Goal: Communication & Community: Answer question/provide support

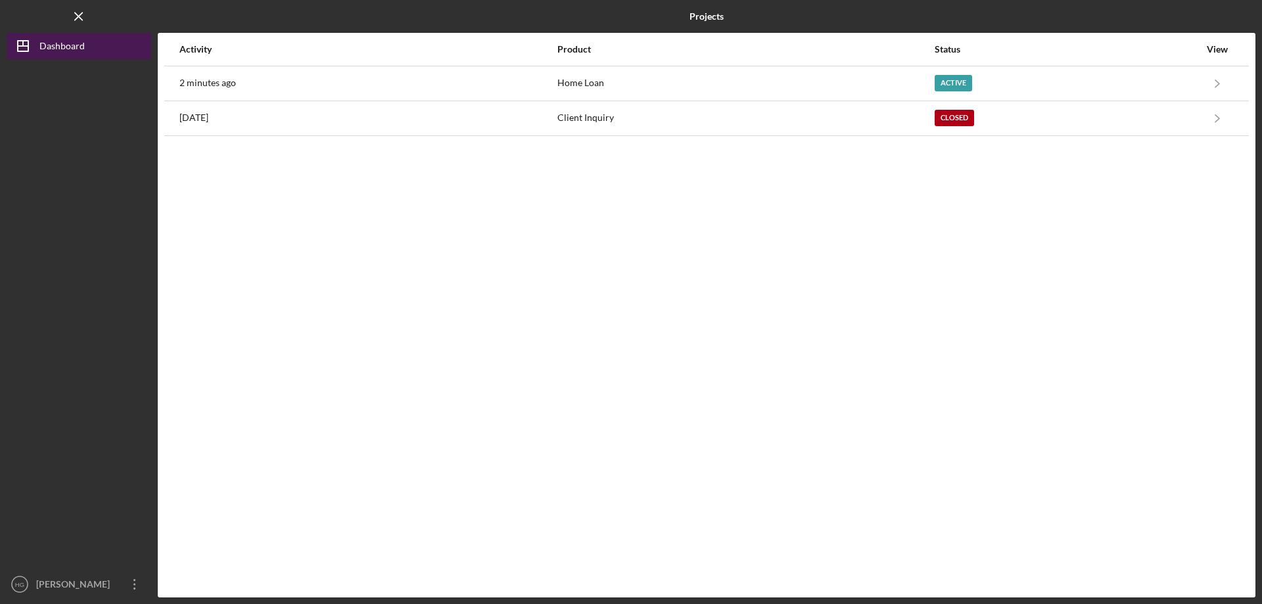
click at [65, 49] on div "Dashboard" at bounding box center [61, 48] width 45 height 30
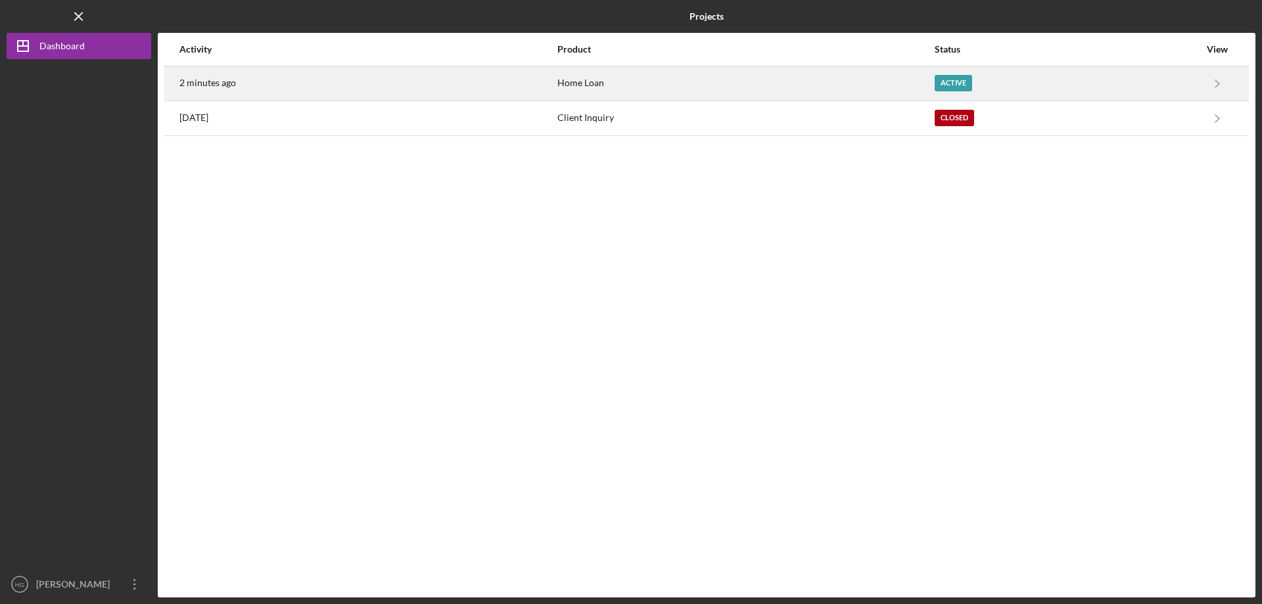
click at [344, 82] on div "2 minutes ago" at bounding box center [367, 83] width 377 height 33
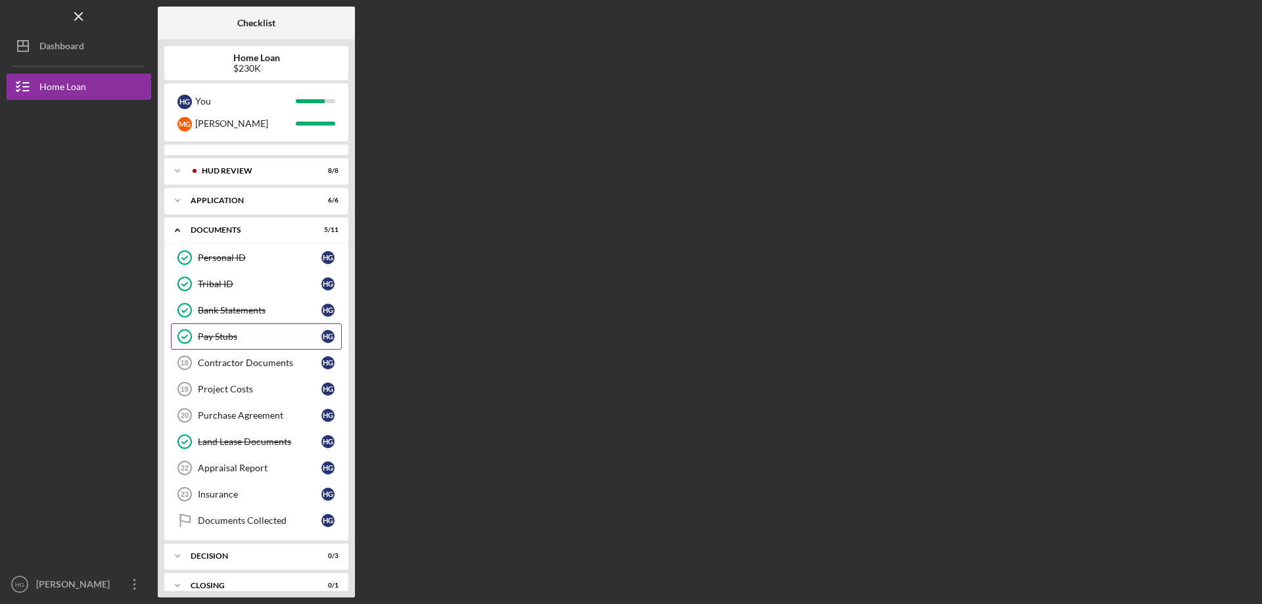
scroll to position [31, 0]
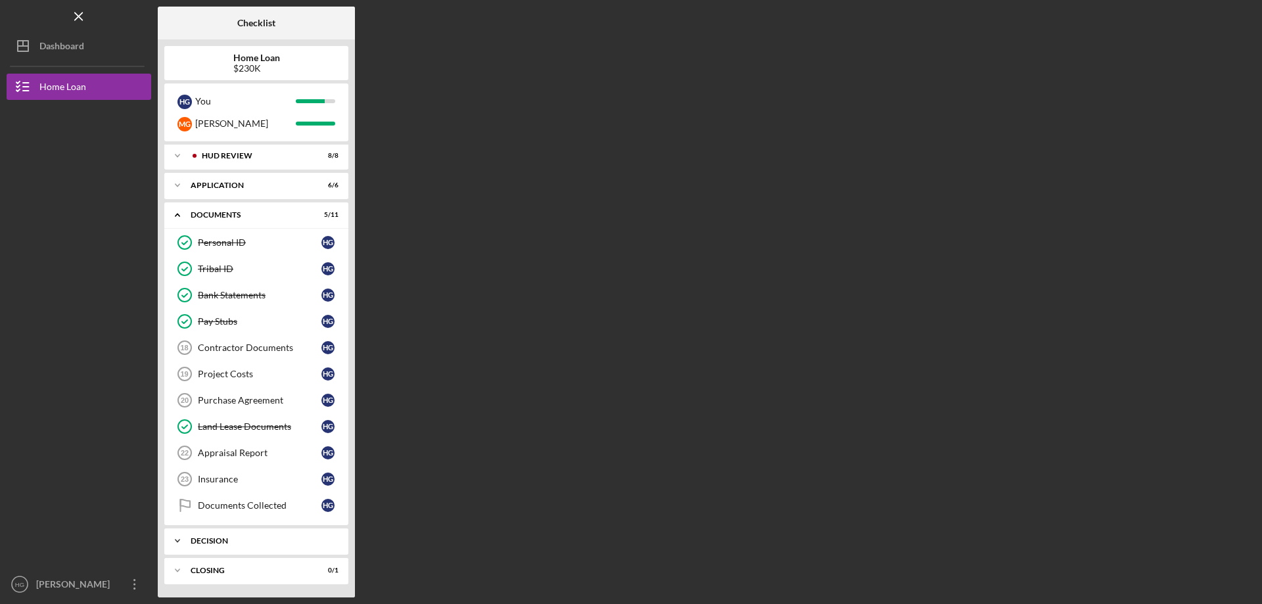
click at [255, 540] on div "Decision" at bounding box center [261, 541] width 141 height 8
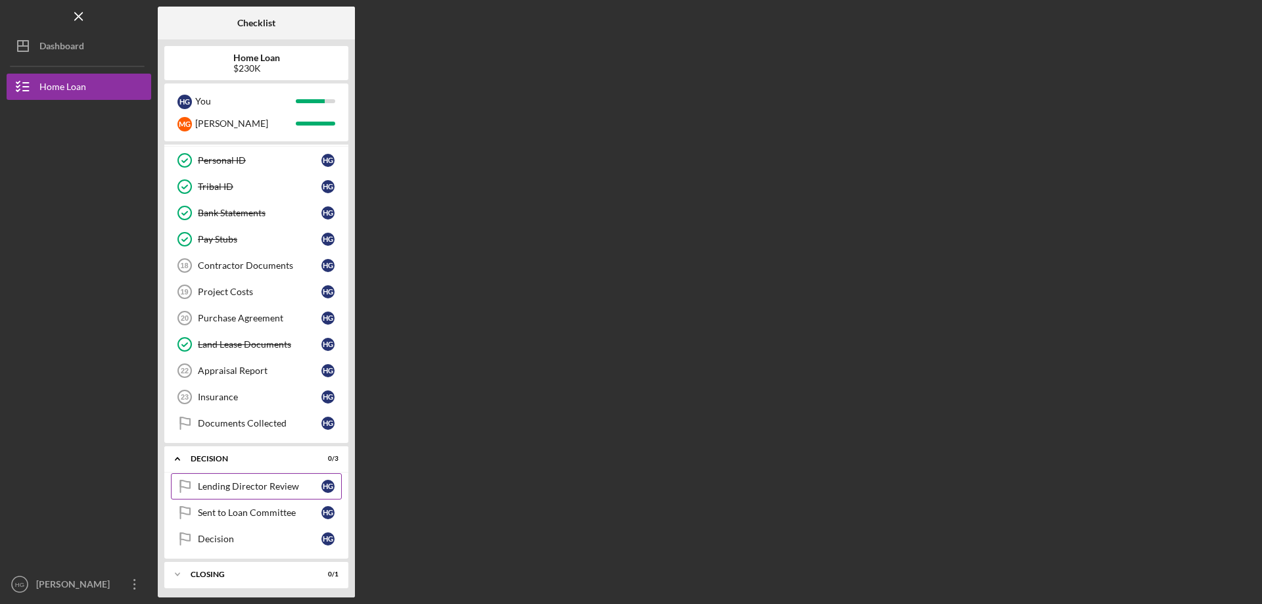
scroll to position [117, 0]
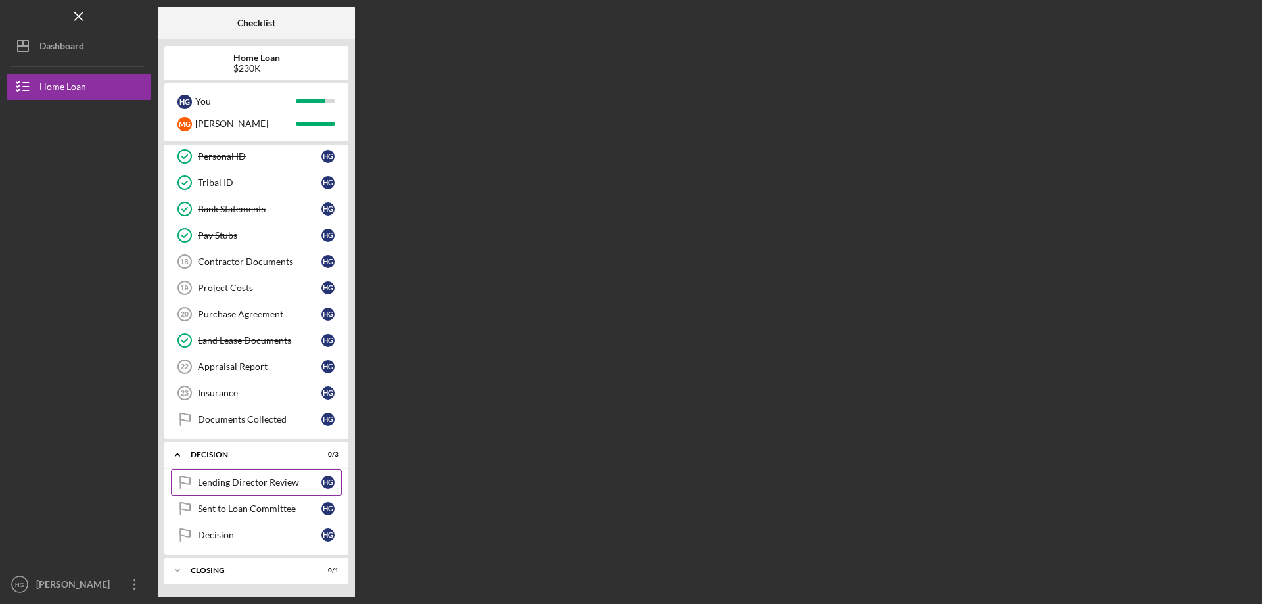
click at [283, 478] on div "Lending Director Review" at bounding box center [260, 482] width 124 height 11
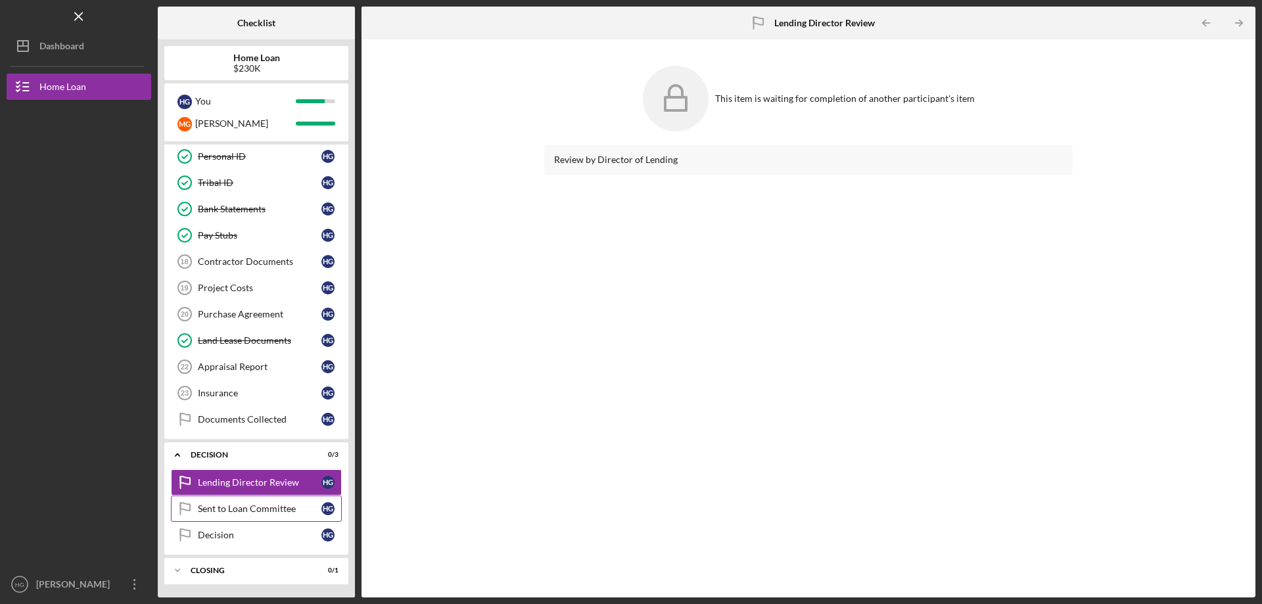
click at [288, 515] on link "Sent to Loan Committee Sent to Loan Committee H G" at bounding box center [256, 508] width 171 height 26
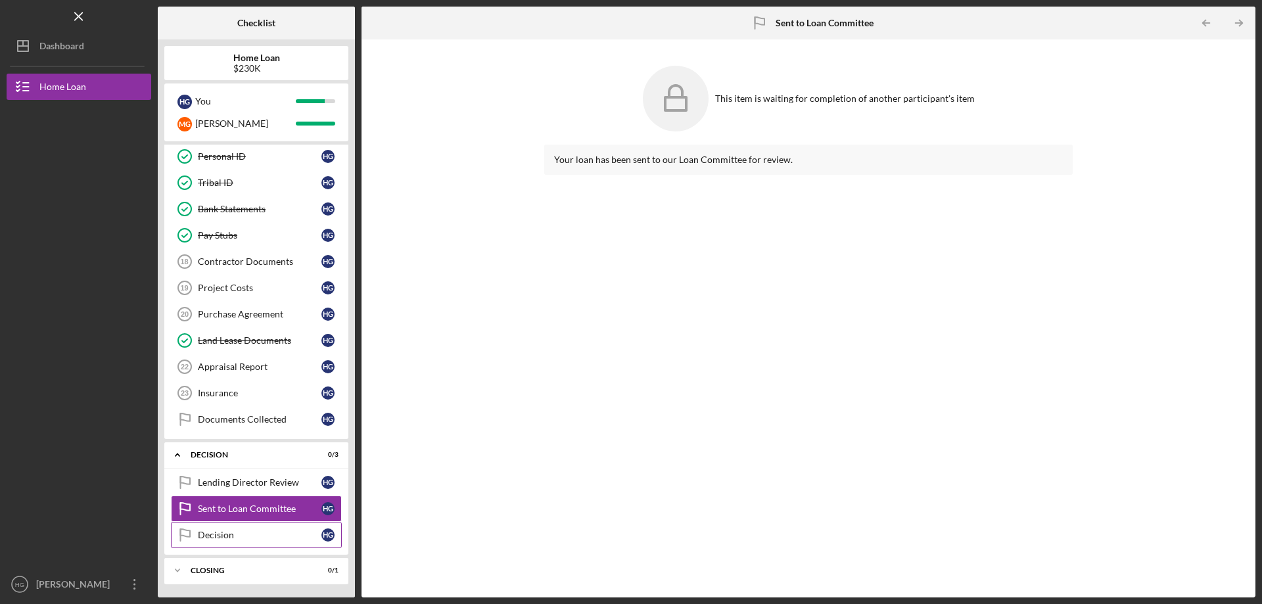
click at [281, 532] on div "Decision" at bounding box center [260, 535] width 124 height 11
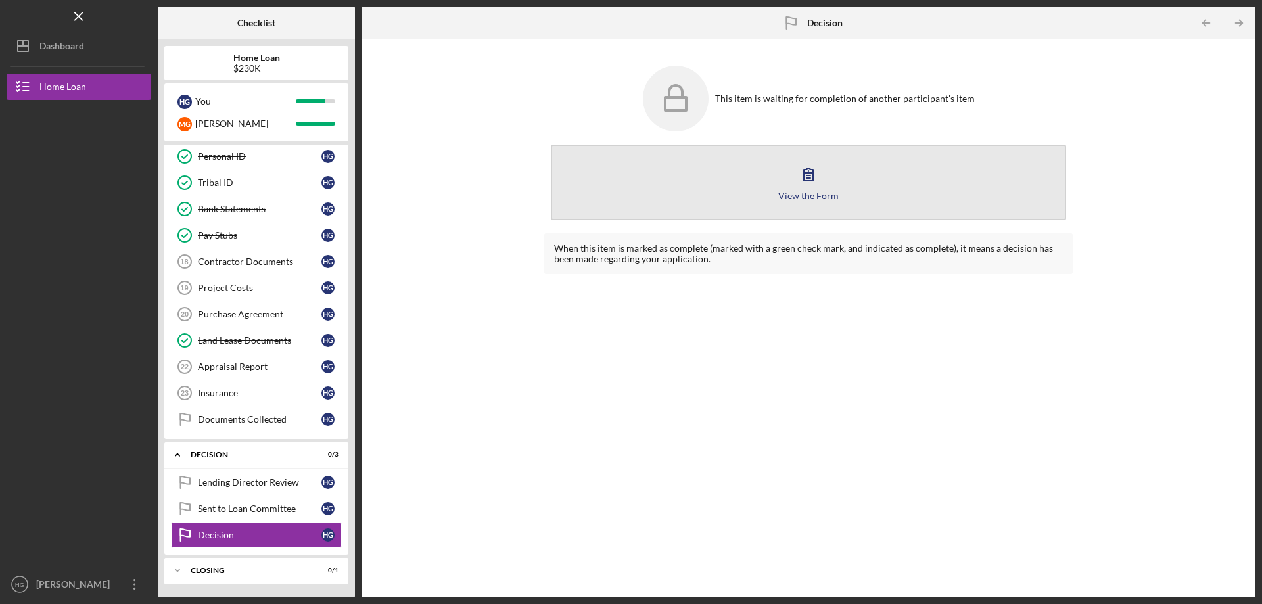
click at [793, 189] on button "View the Form Form" at bounding box center [808, 183] width 515 height 76
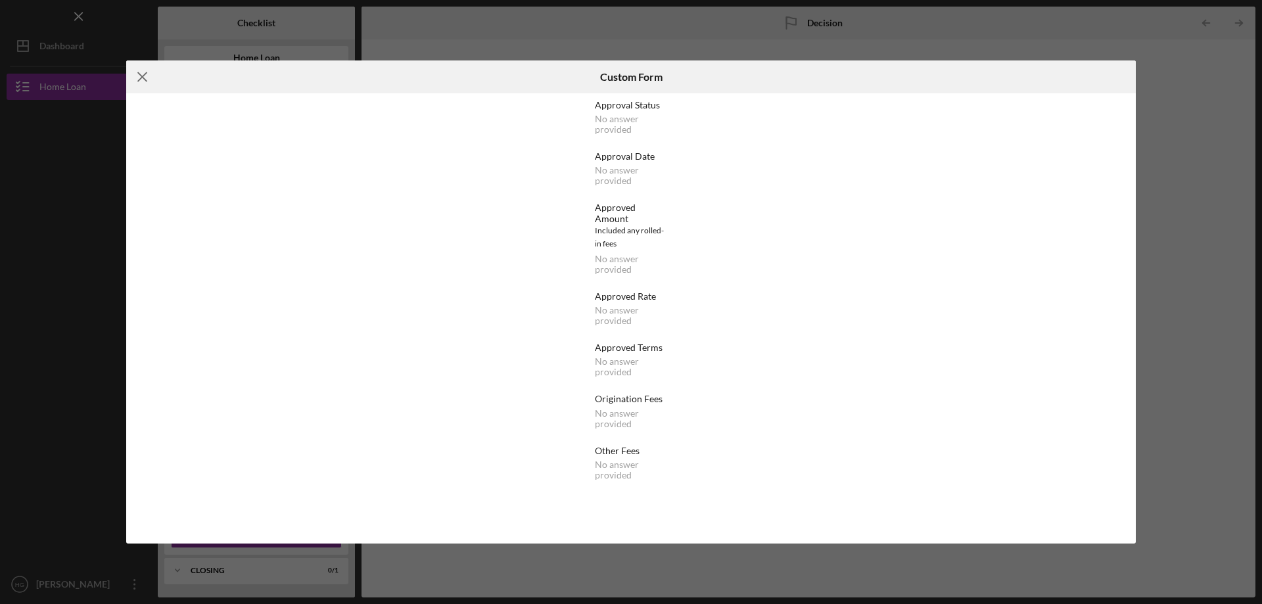
click at [141, 76] on line at bounding box center [142, 77] width 9 height 9
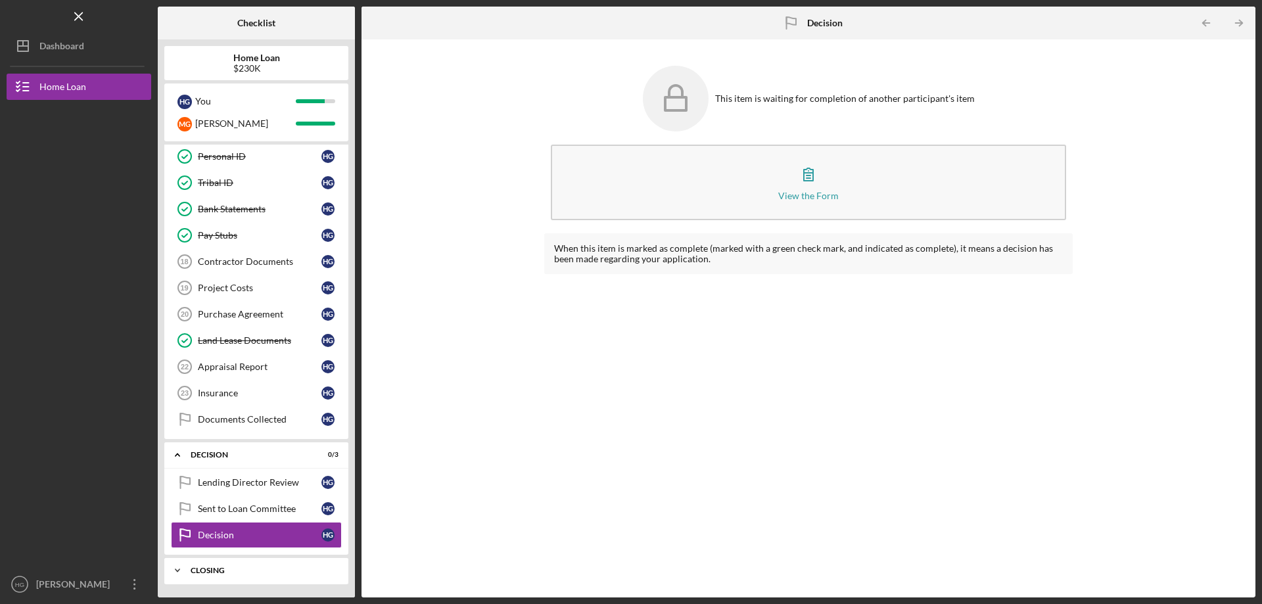
click at [242, 576] on div "Icon/Expander Closing 0 / 1" at bounding box center [256, 570] width 184 height 26
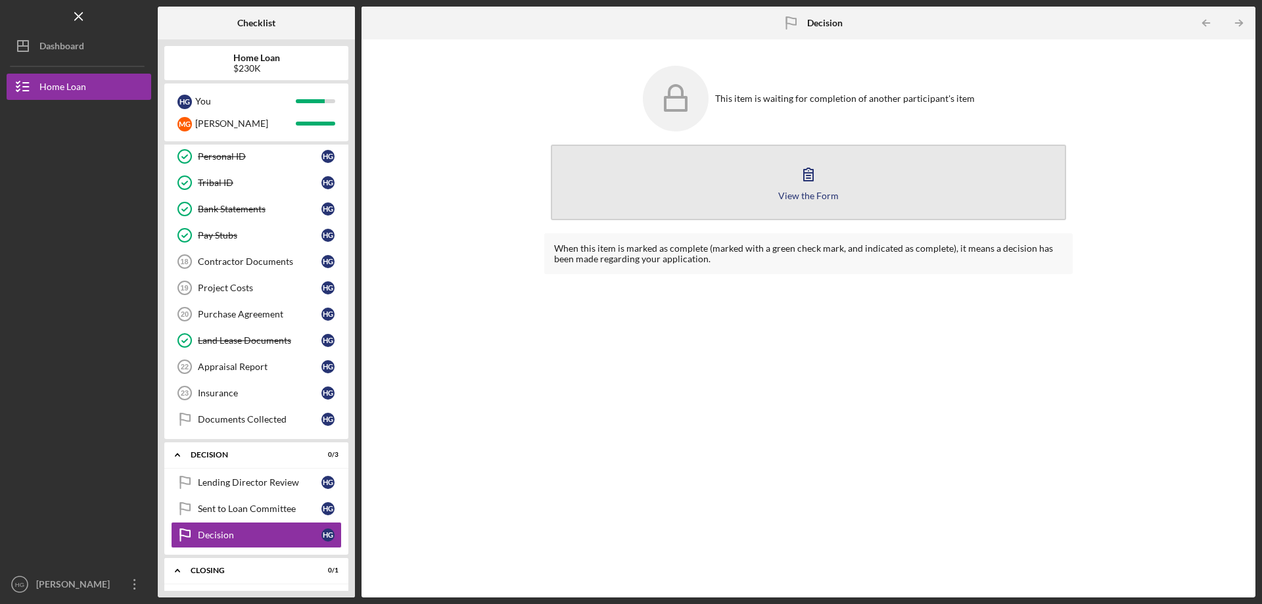
click at [804, 195] on div "View the Form" at bounding box center [808, 196] width 60 height 10
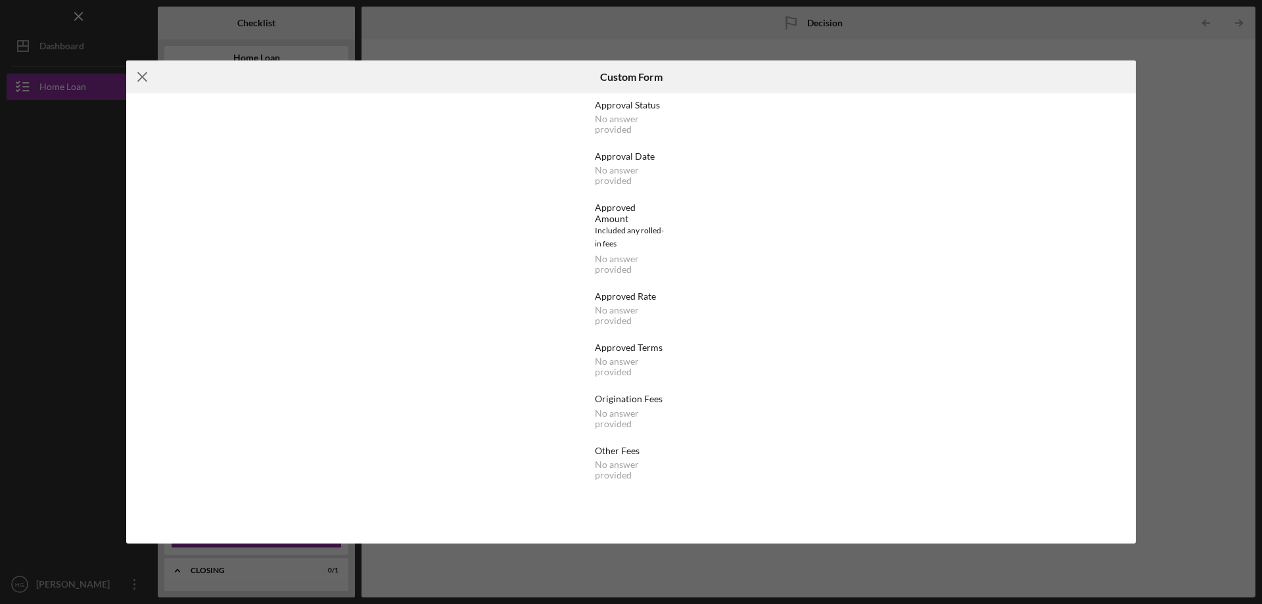
click at [136, 76] on icon "Icon/Menu Close" at bounding box center [142, 76] width 33 height 33
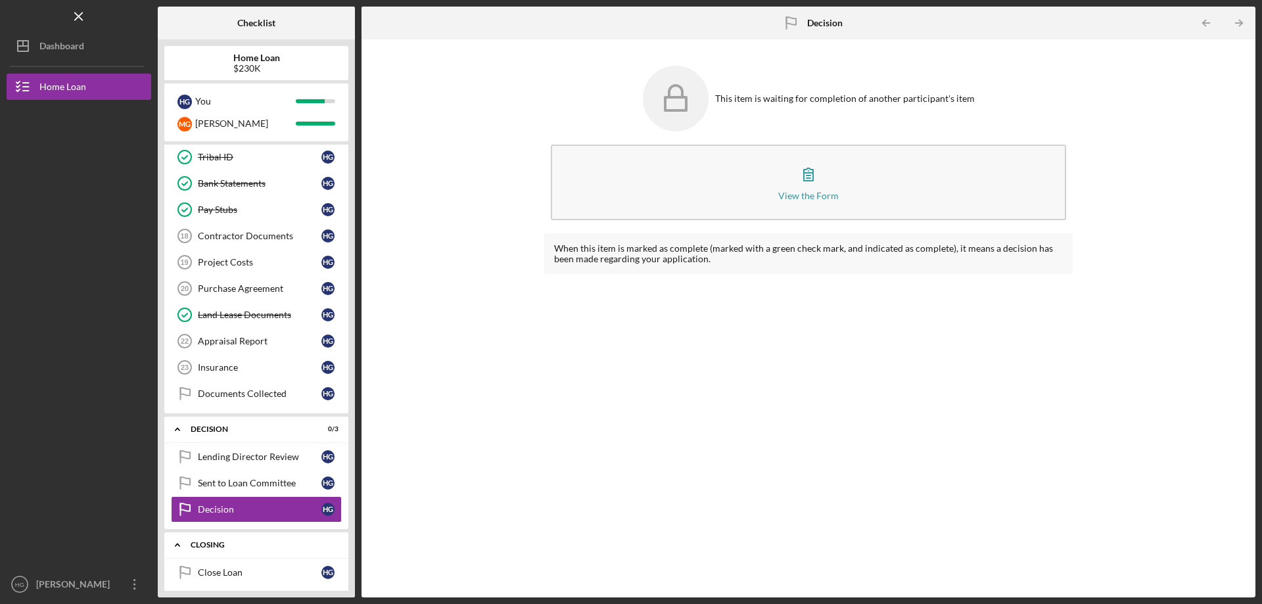
scroll to position [150, 0]
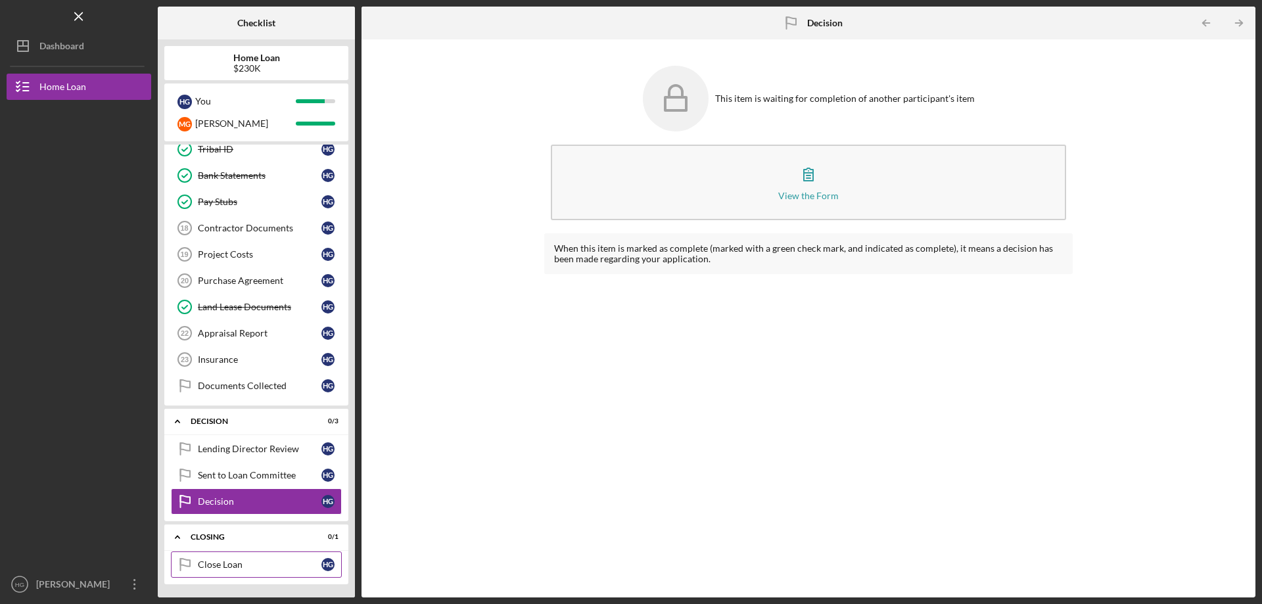
click at [233, 564] on div "Close Loan" at bounding box center [260, 564] width 124 height 11
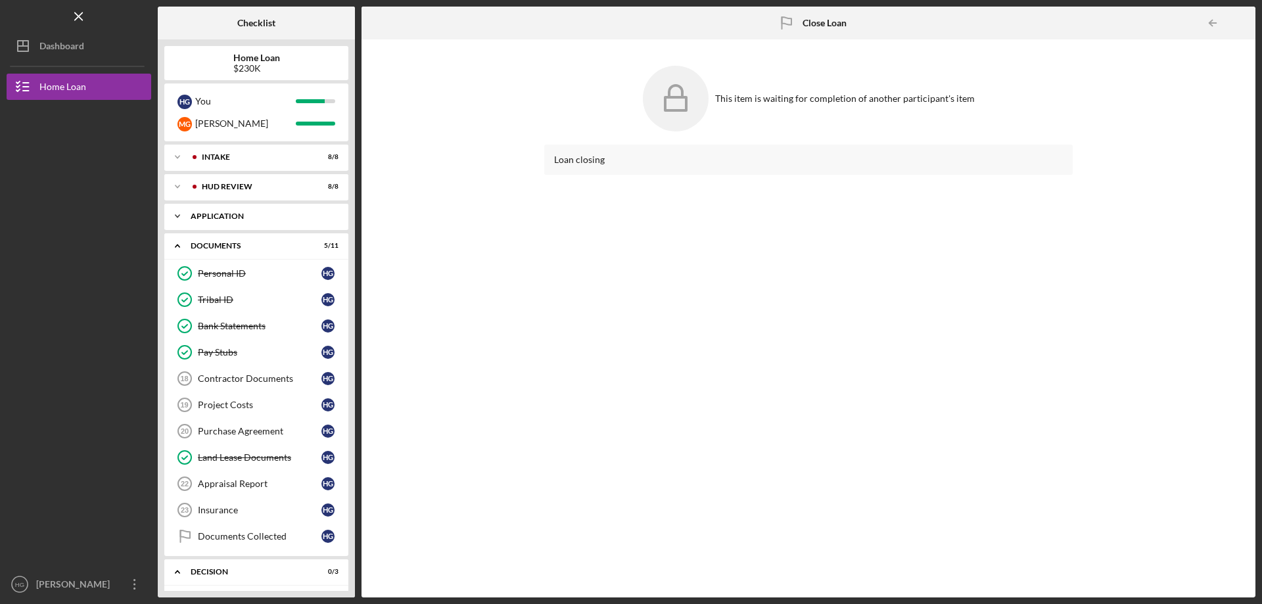
click at [180, 213] on icon "Icon/Expander" at bounding box center [177, 216] width 26 height 26
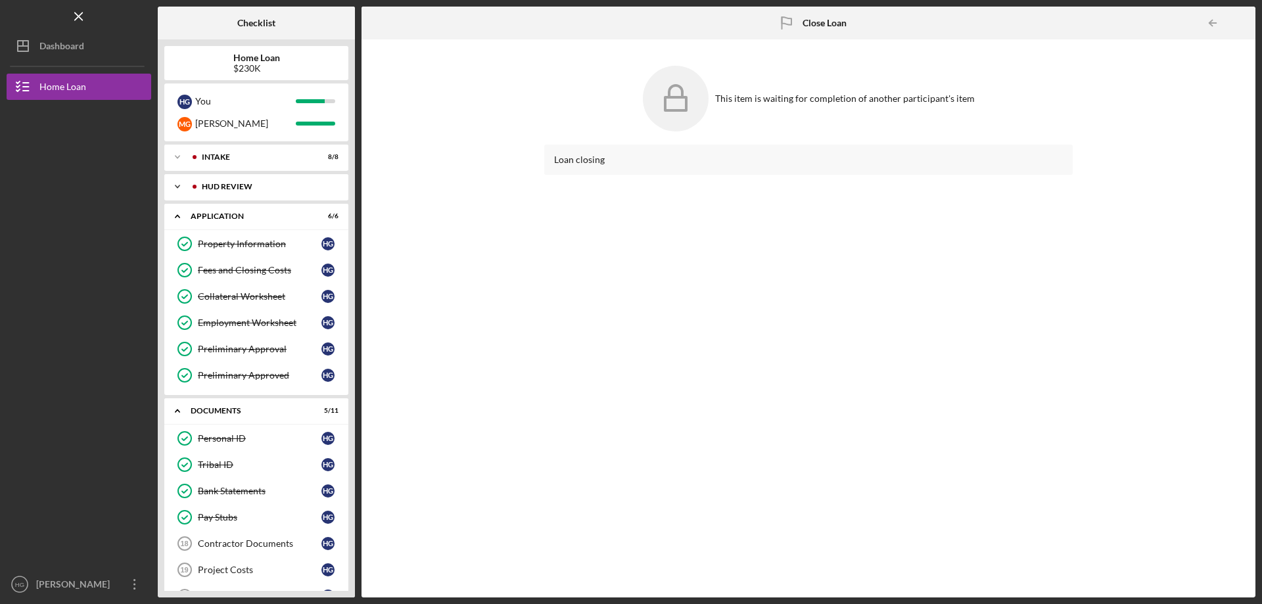
click at [209, 188] on div "HUD Review" at bounding box center [267, 187] width 130 height 8
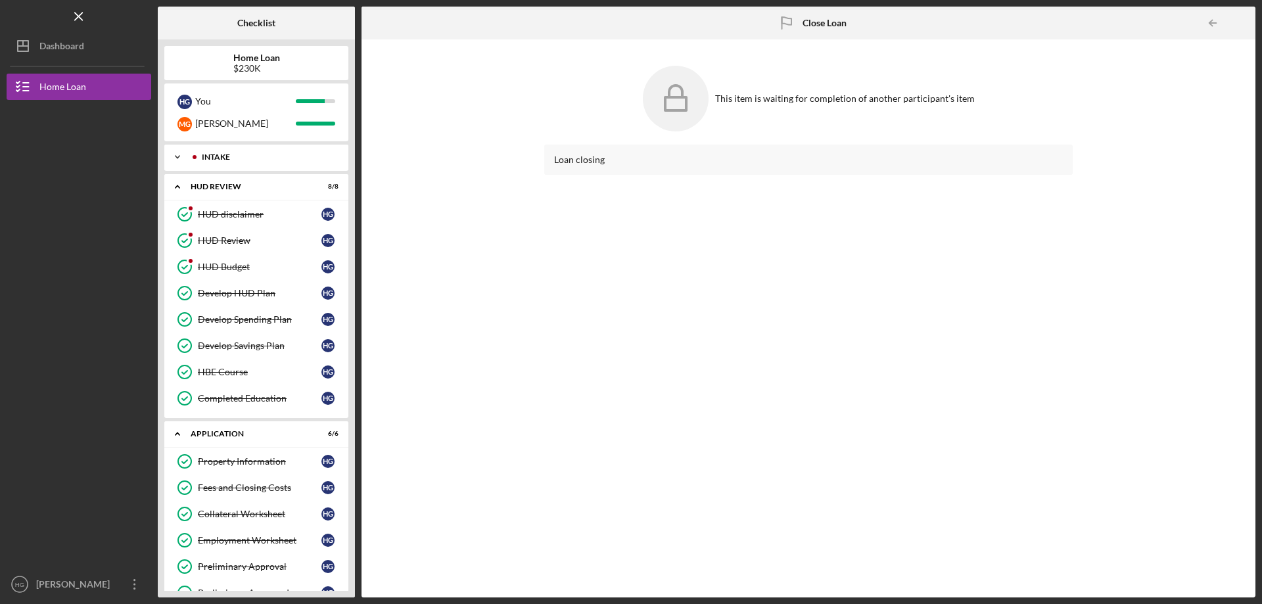
click at [273, 154] on div "Intake" at bounding box center [267, 157] width 130 height 8
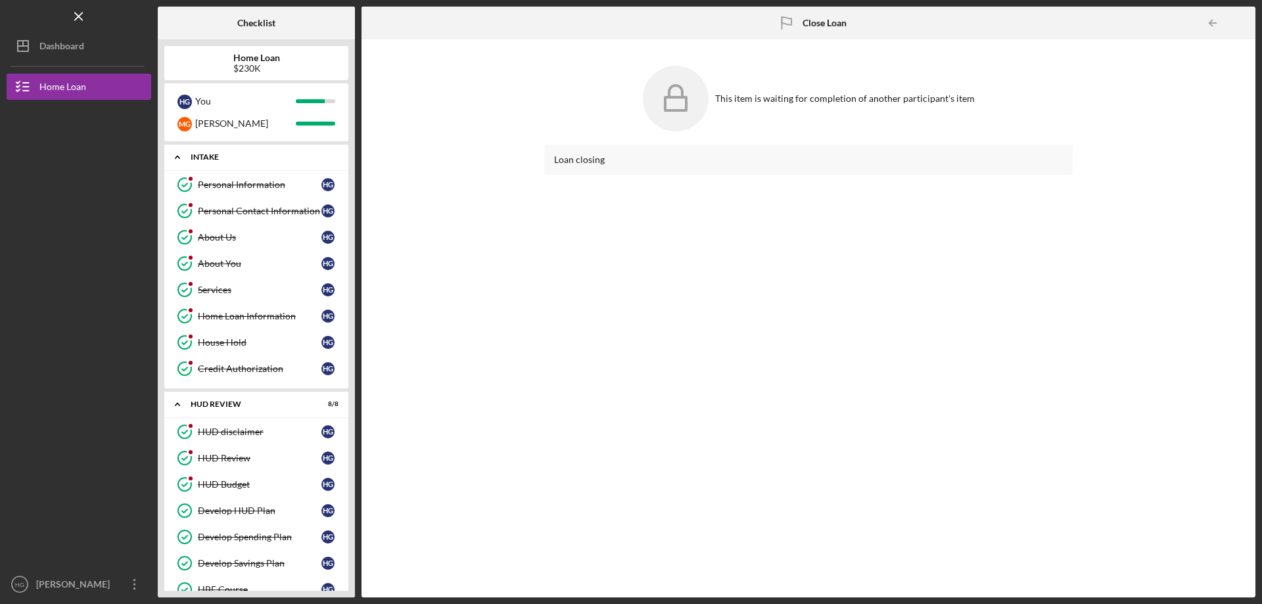
click at [206, 149] on div "Icon/Expander Intake 8 / 8" at bounding box center [256, 157] width 184 height 27
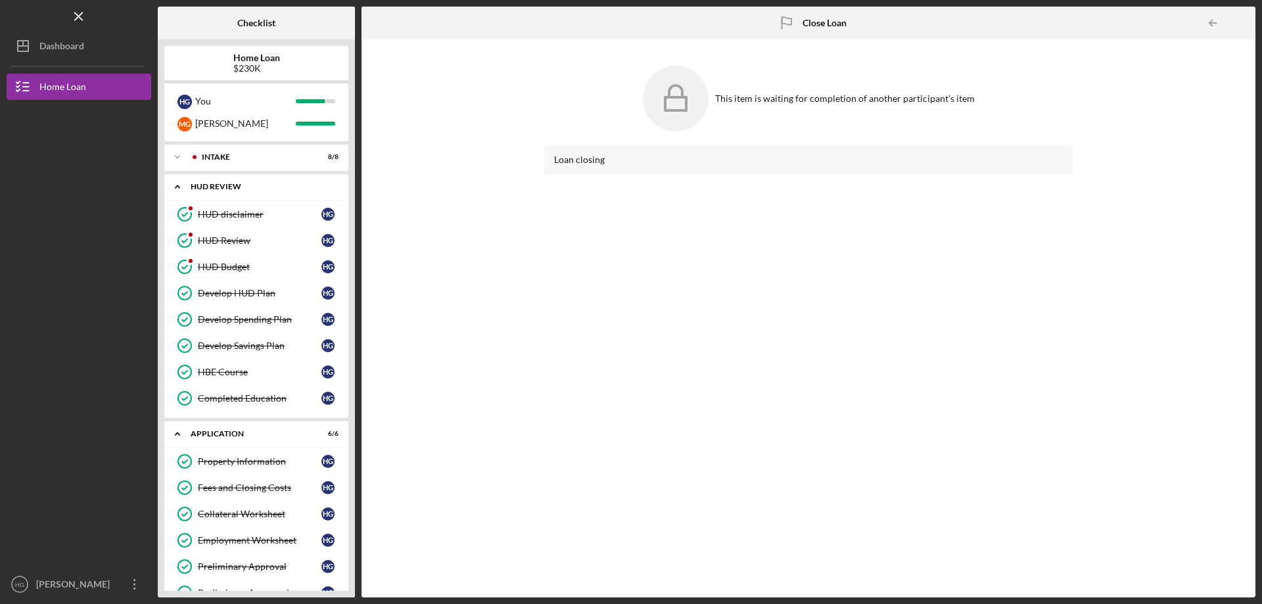
click at [231, 177] on div "Icon/Expander HUD Review 8 / 8" at bounding box center [256, 186] width 184 height 27
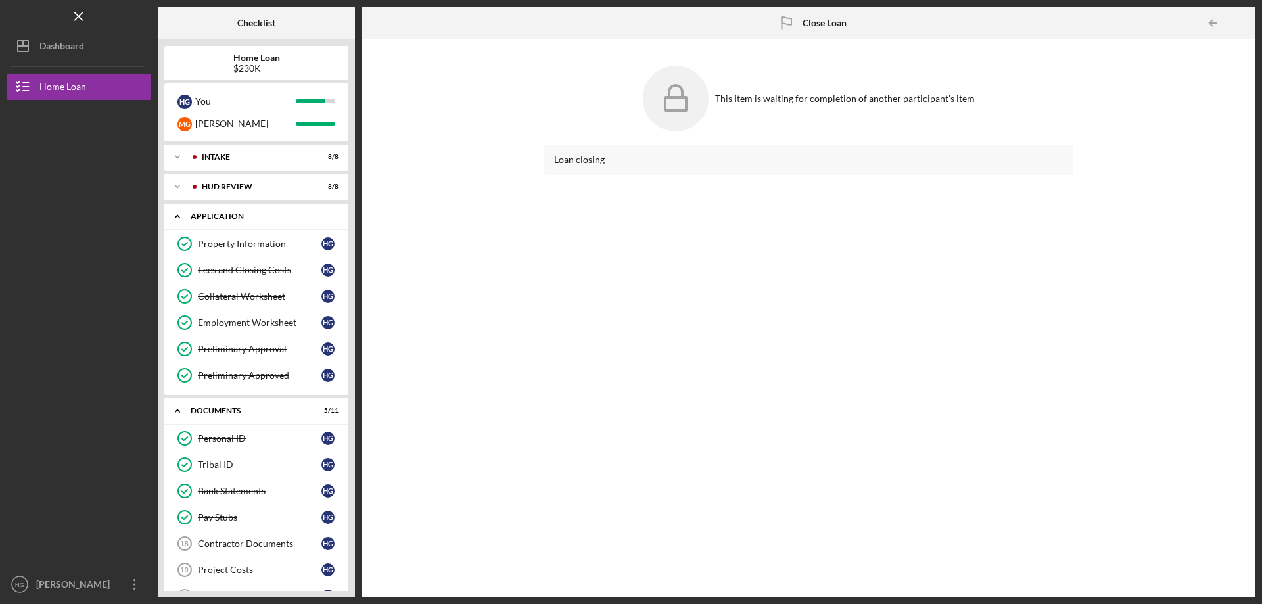
click at [217, 216] on div "Application" at bounding box center [261, 216] width 141 height 8
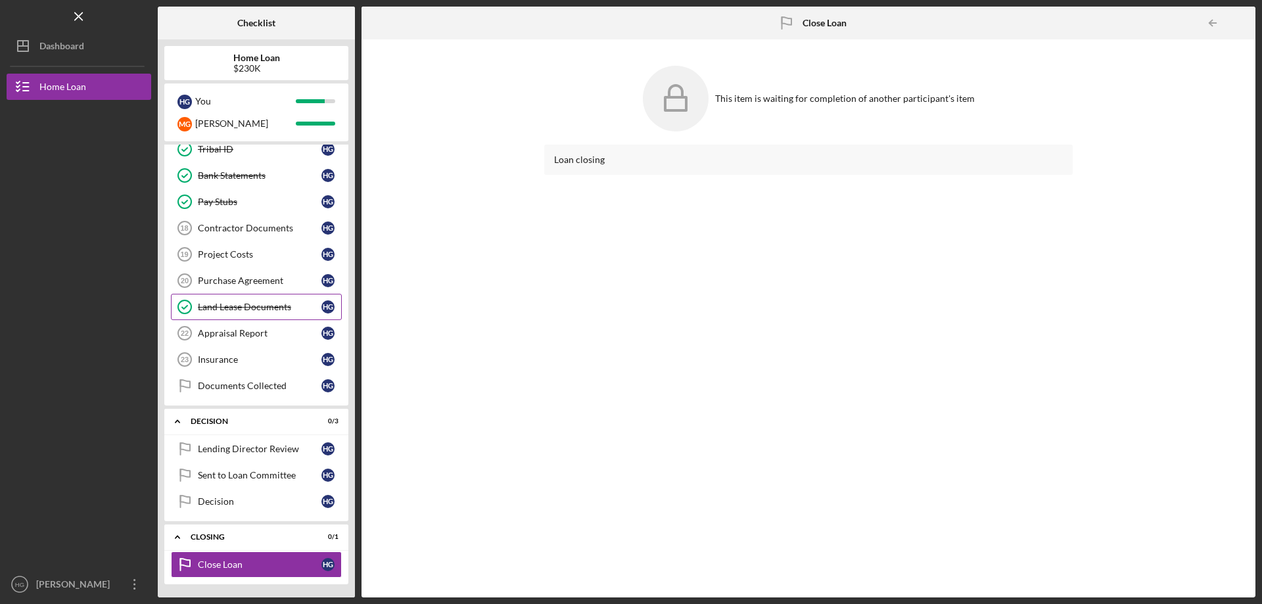
scroll to position [85, 0]
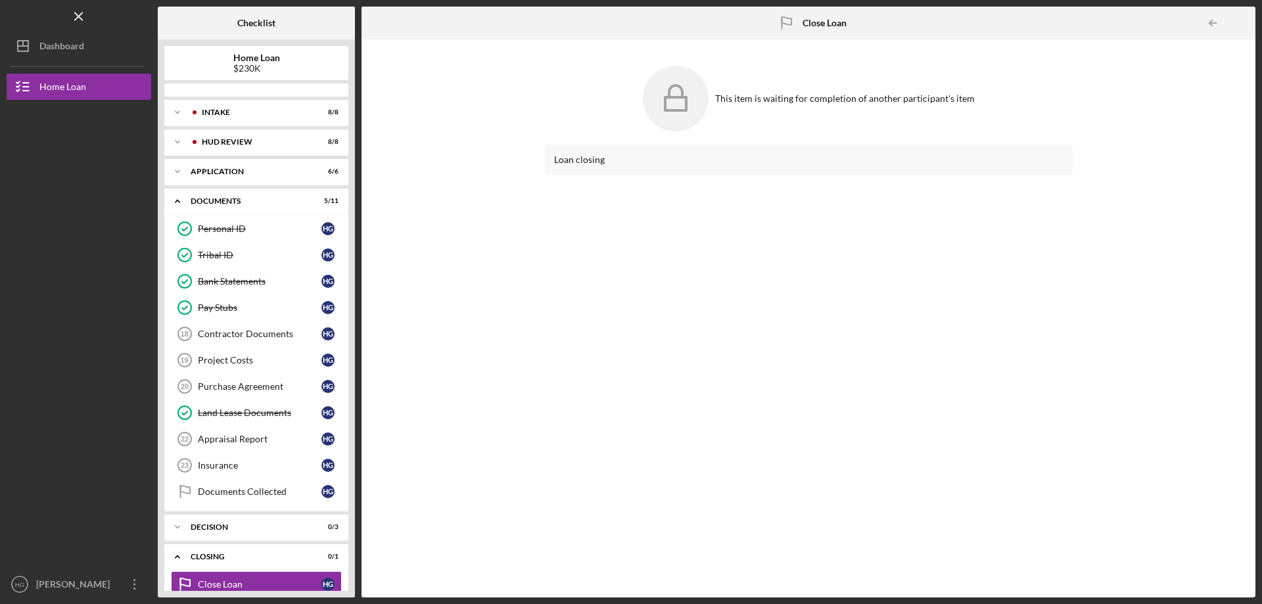
scroll to position [20, 0]
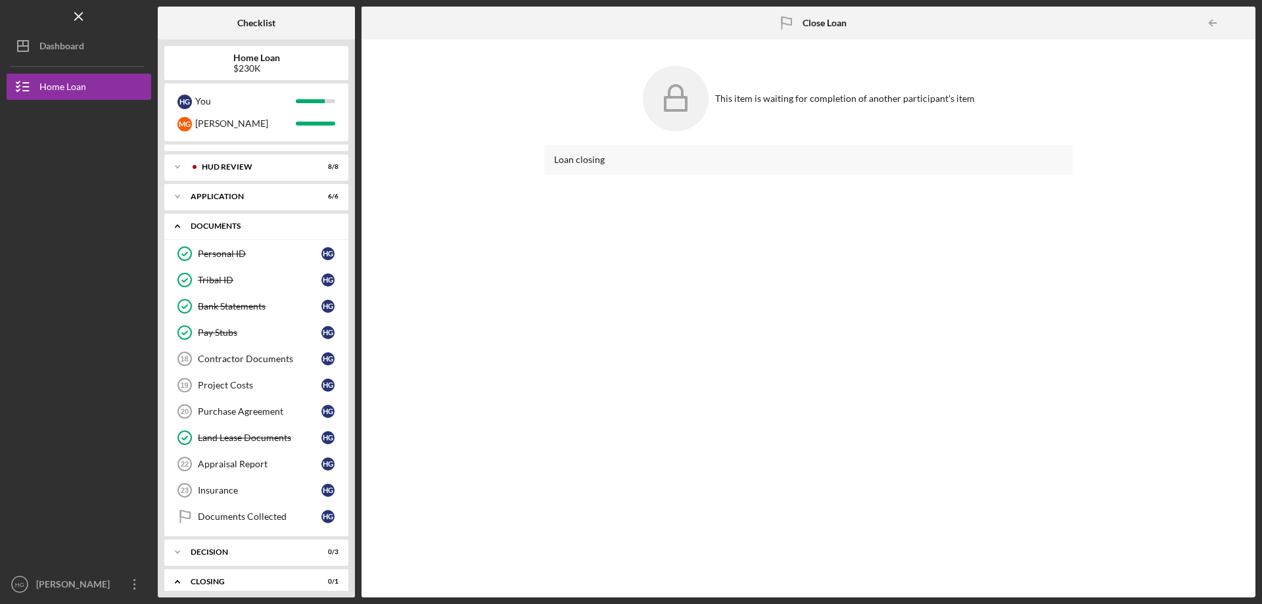
click at [177, 224] on icon "Icon/Expander" at bounding box center [177, 226] width 26 height 26
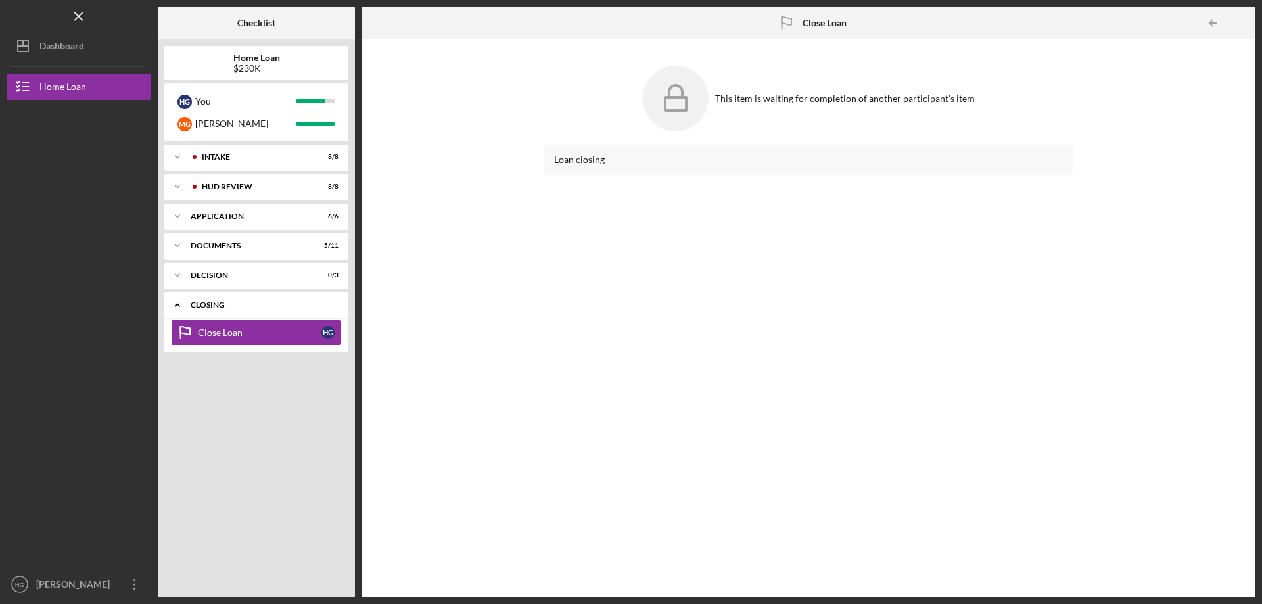
click at [180, 299] on icon "Icon/Expander" at bounding box center [177, 305] width 26 height 26
click at [177, 241] on icon "Icon/Expander" at bounding box center [177, 246] width 26 height 26
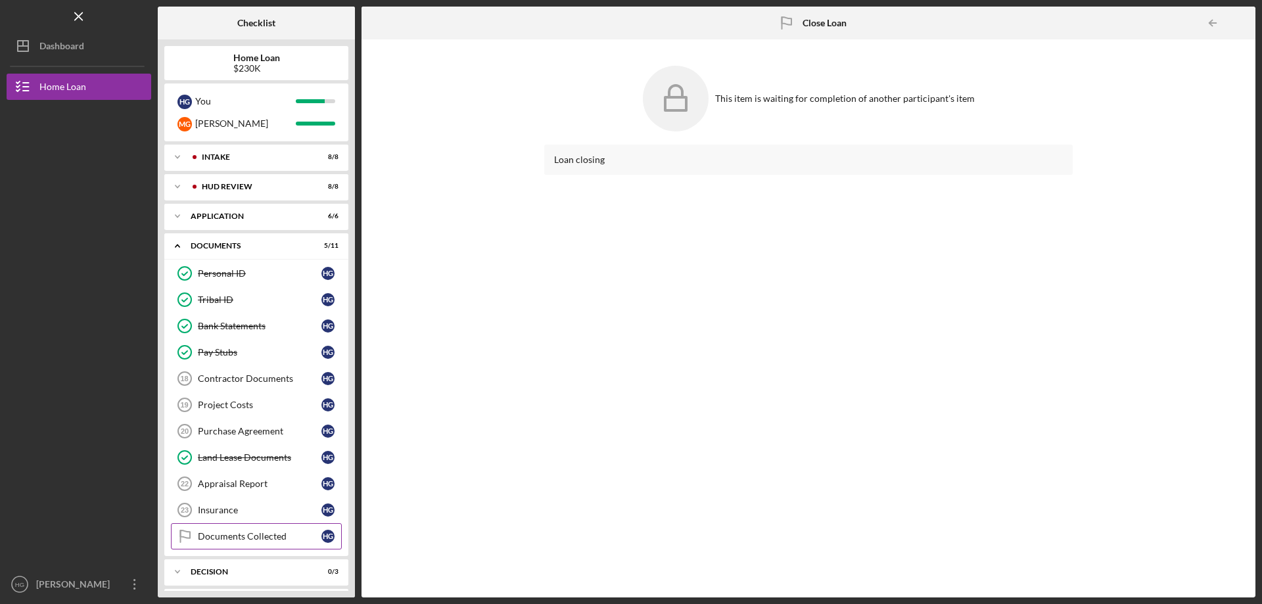
click at [229, 537] on div "Documents Collected" at bounding box center [260, 536] width 124 height 11
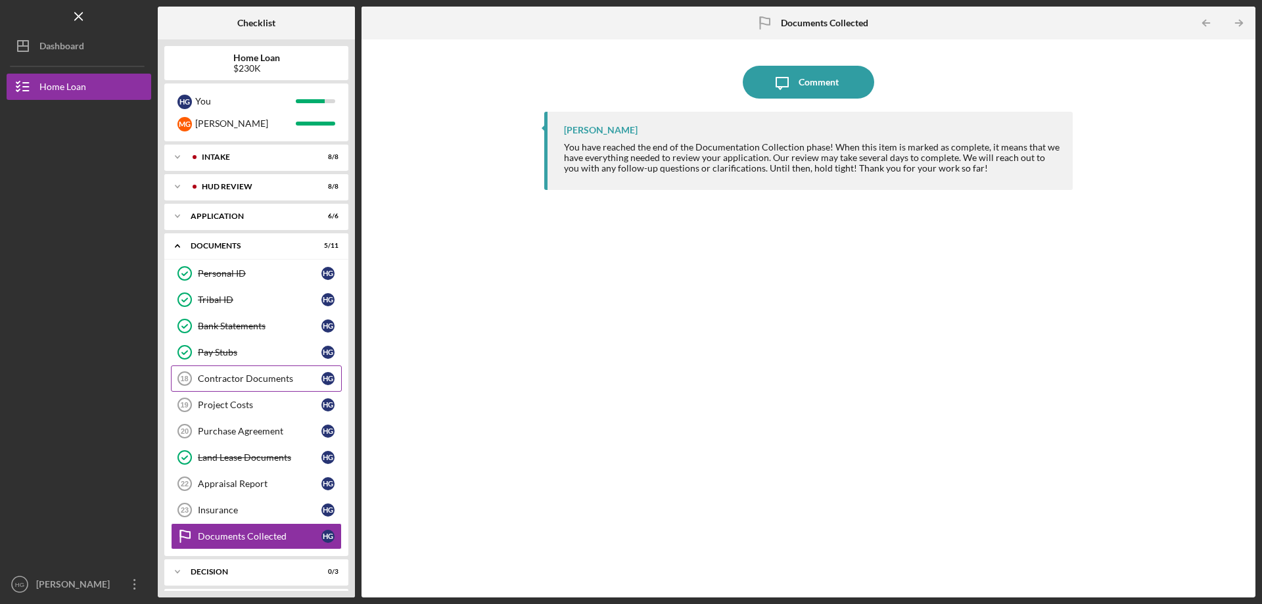
click at [279, 377] on div "Contractor Documents" at bounding box center [260, 378] width 124 height 11
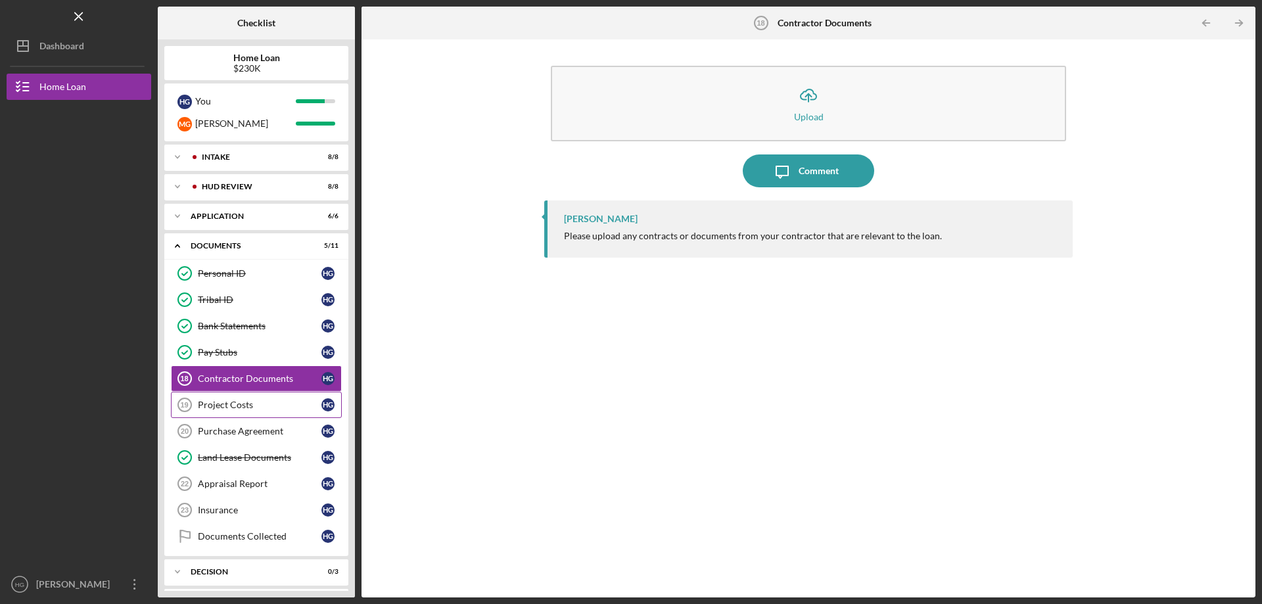
click at [235, 398] on link "Project Costs 19 Project Costs H G" at bounding box center [256, 405] width 171 height 26
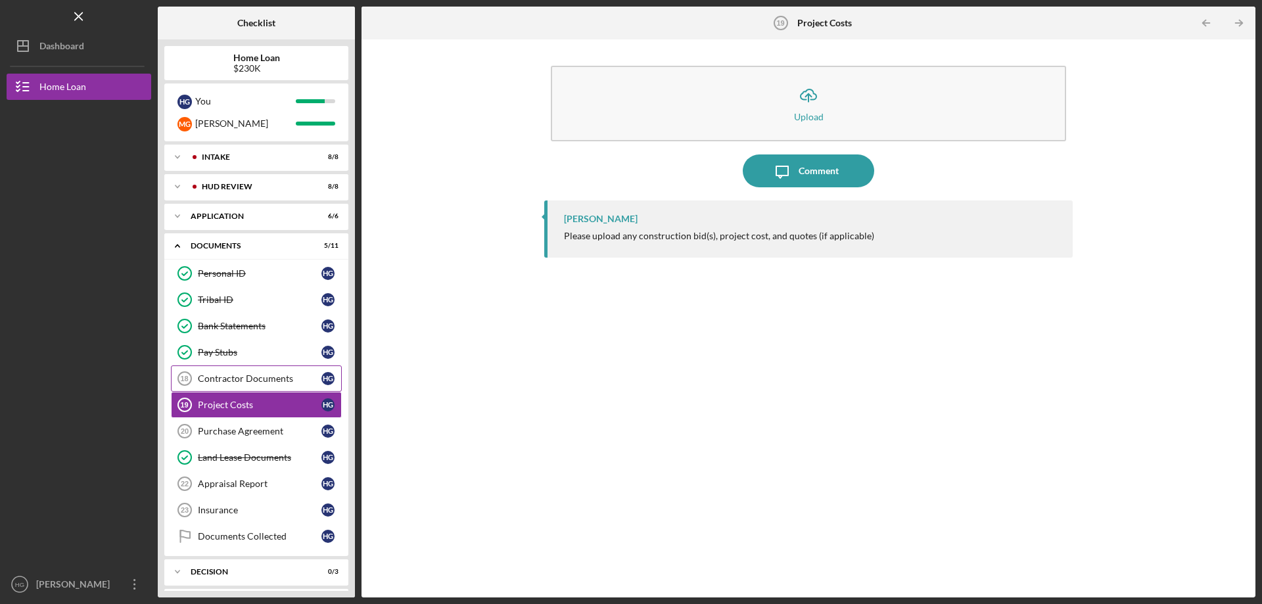
click at [250, 381] on div "Contractor Documents" at bounding box center [260, 378] width 124 height 11
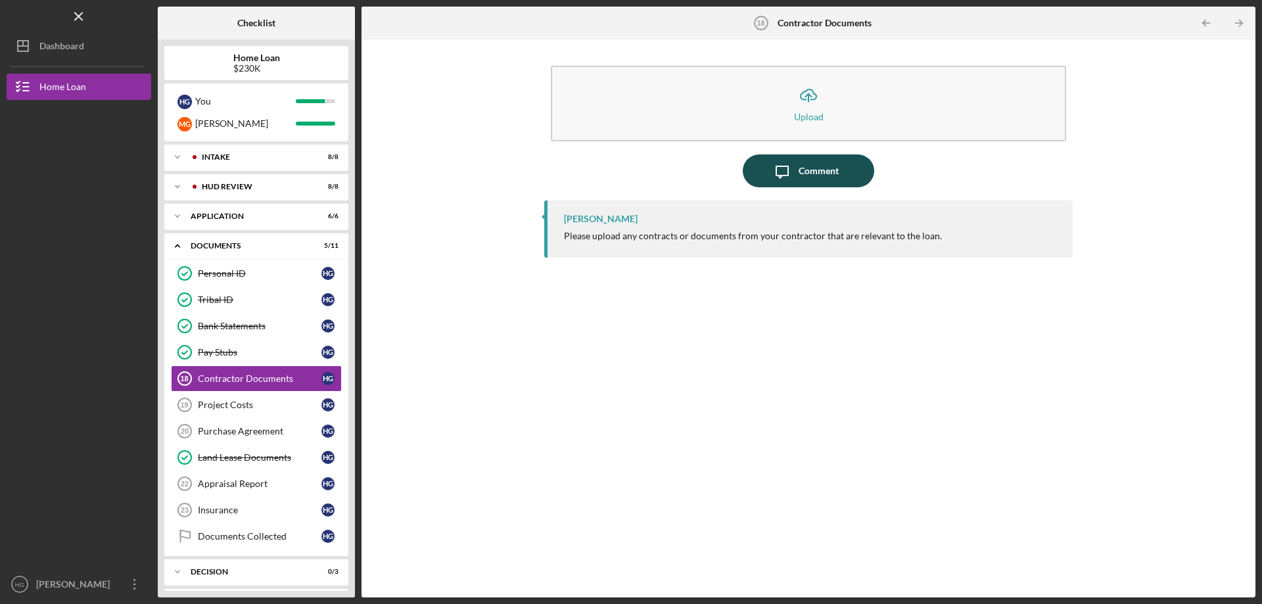
click at [800, 166] on div "Comment" at bounding box center [818, 170] width 40 height 33
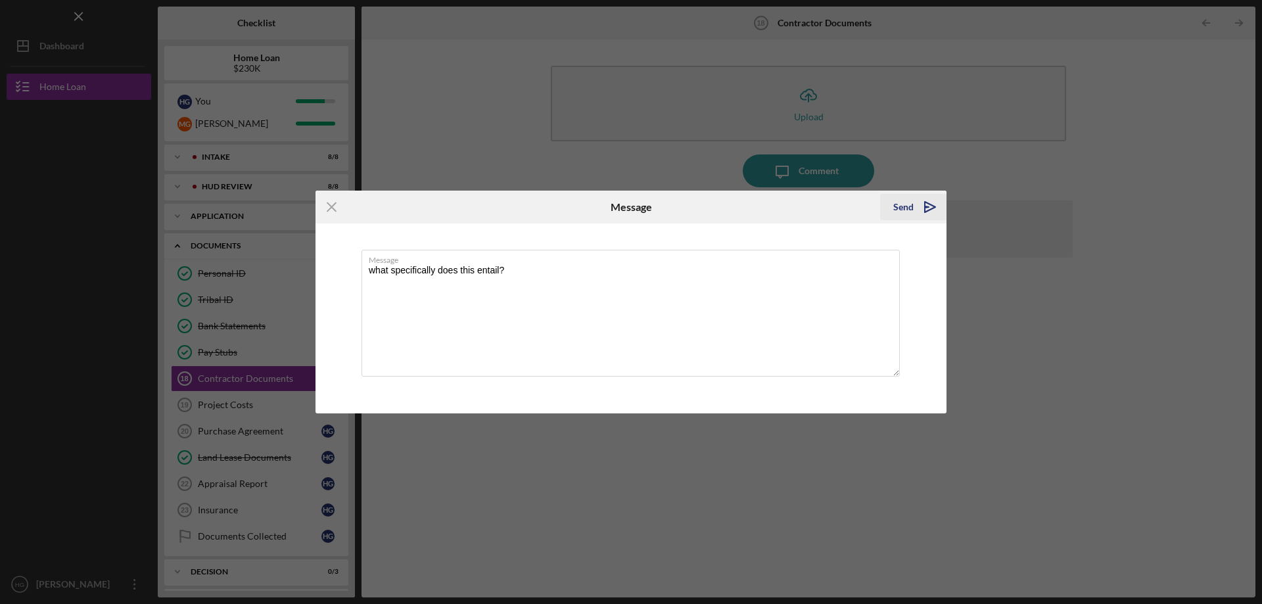
type textarea "what specifically does this entail?"
click at [909, 202] on div "Send" at bounding box center [903, 207] width 20 height 26
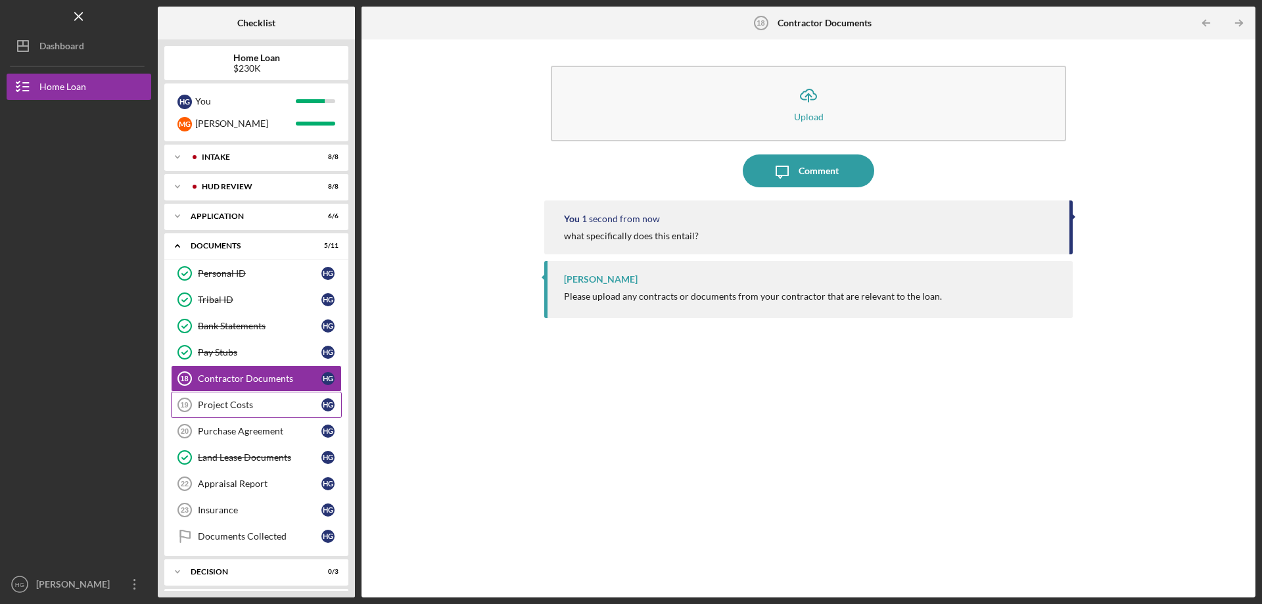
click at [248, 404] on div "Project Costs" at bounding box center [260, 405] width 124 height 11
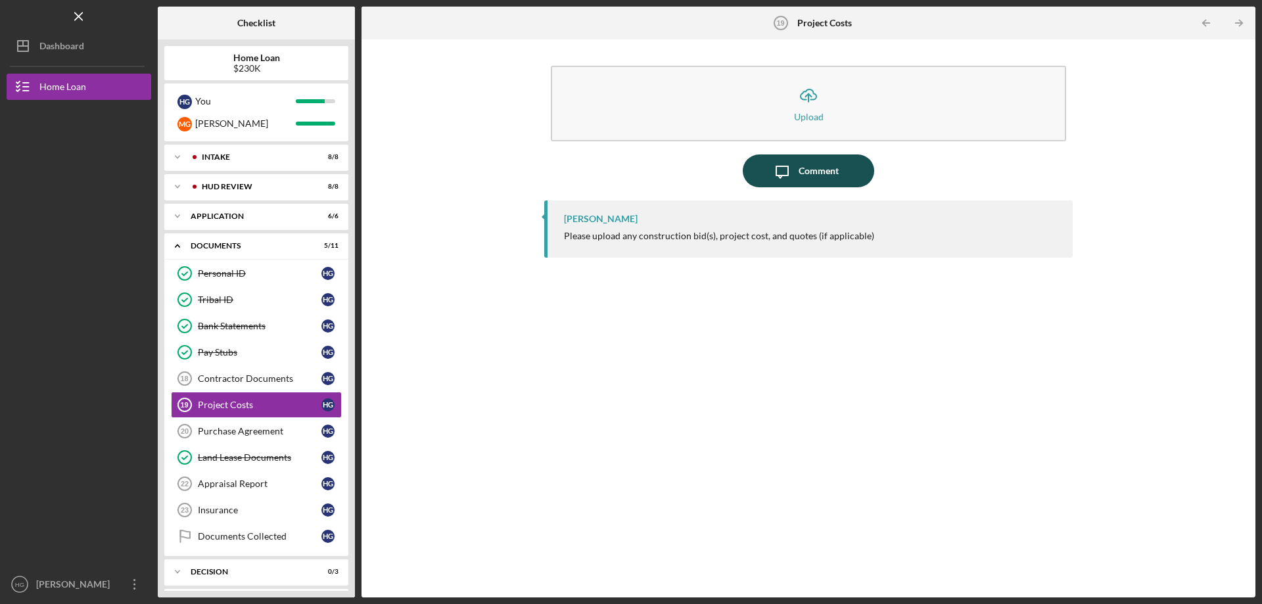
click at [820, 171] on div "Comment" at bounding box center [818, 170] width 40 height 33
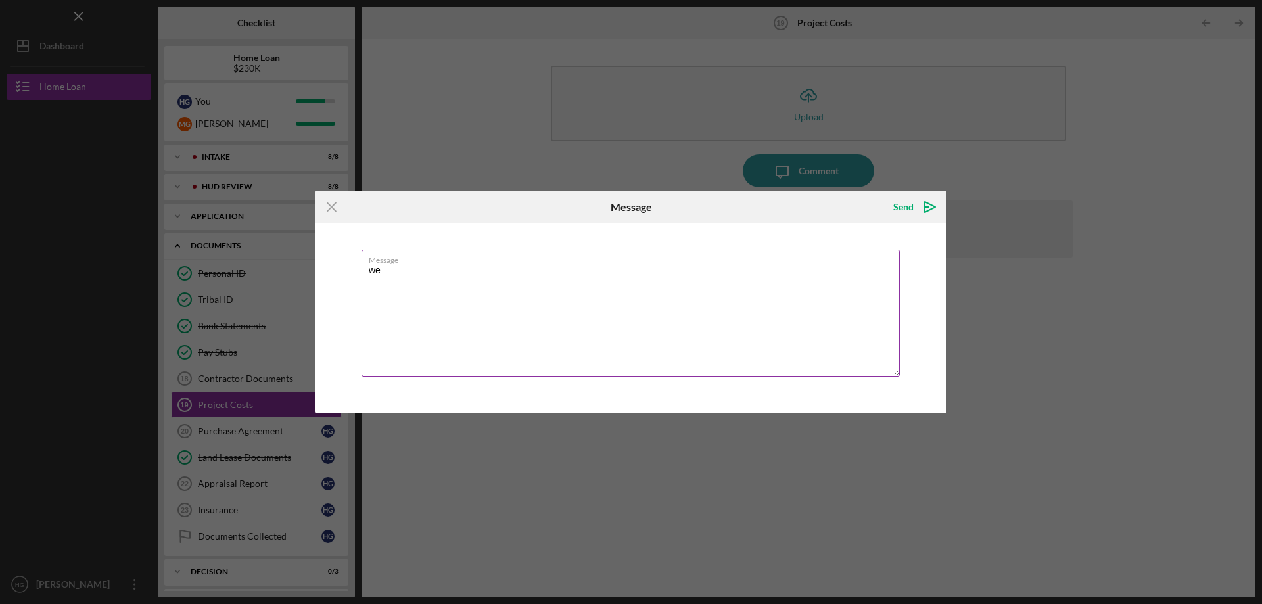
type textarea "w"
click at [329, 209] on icon "Icon/Menu Close" at bounding box center [331, 207] width 33 height 33
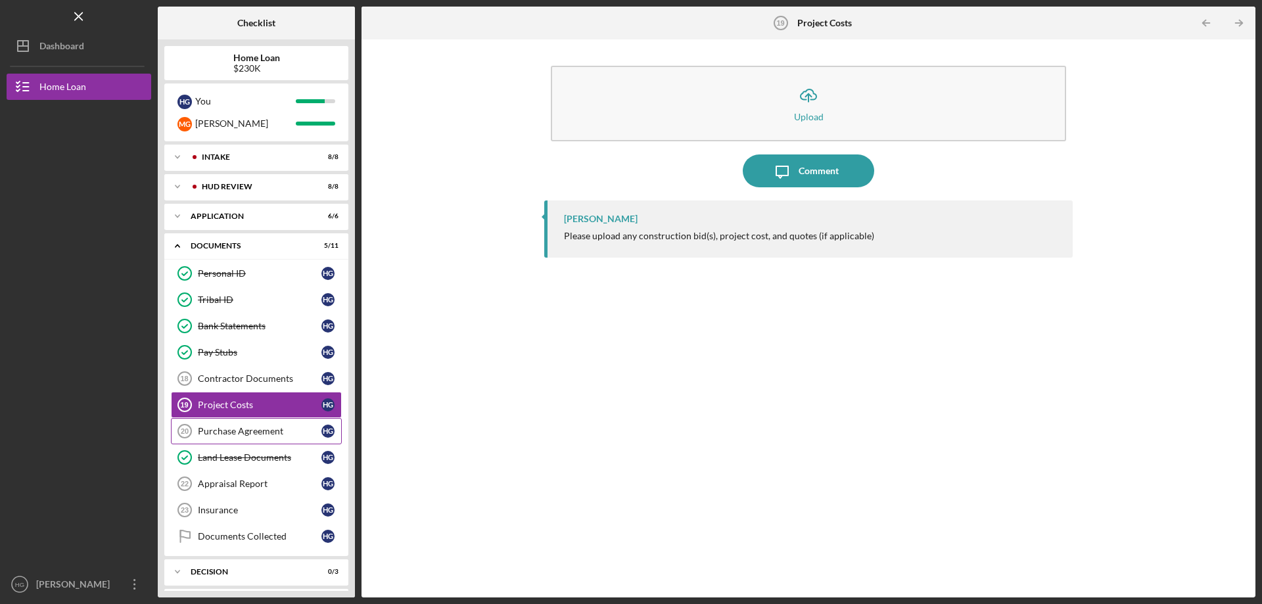
click at [219, 430] on div "Purchase Agreement" at bounding box center [260, 431] width 124 height 11
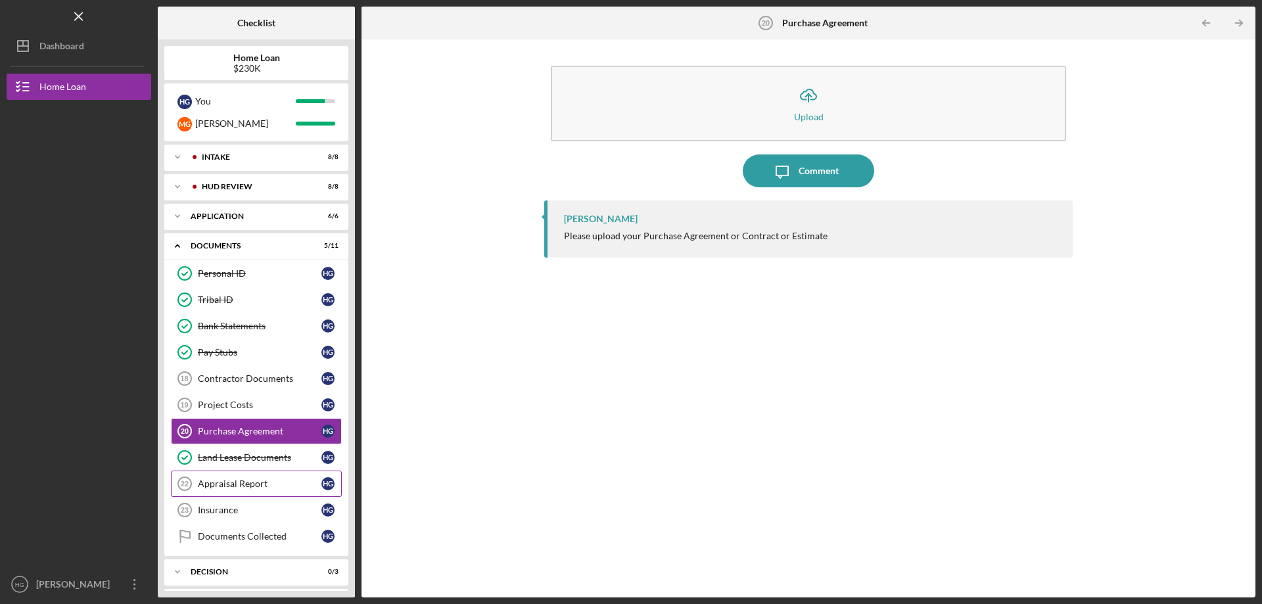
click at [237, 475] on link "Appraisal Report 22 Appraisal Report H G" at bounding box center [256, 484] width 171 height 26
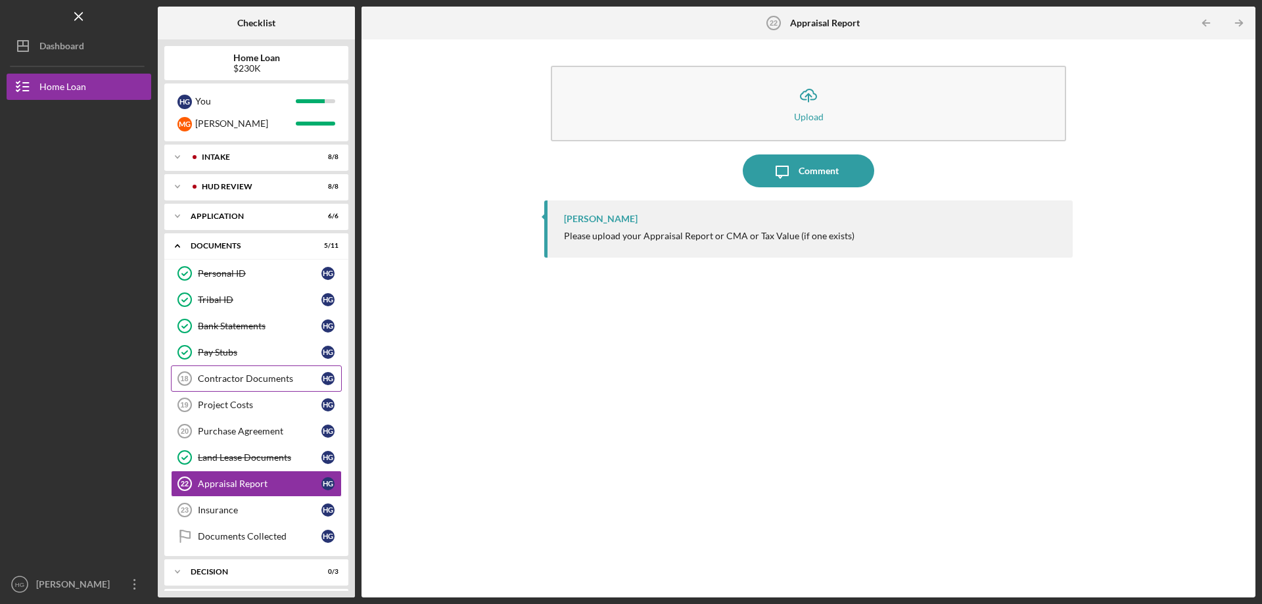
click at [269, 378] on div "Contractor Documents" at bounding box center [260, 378] width 124 height 11
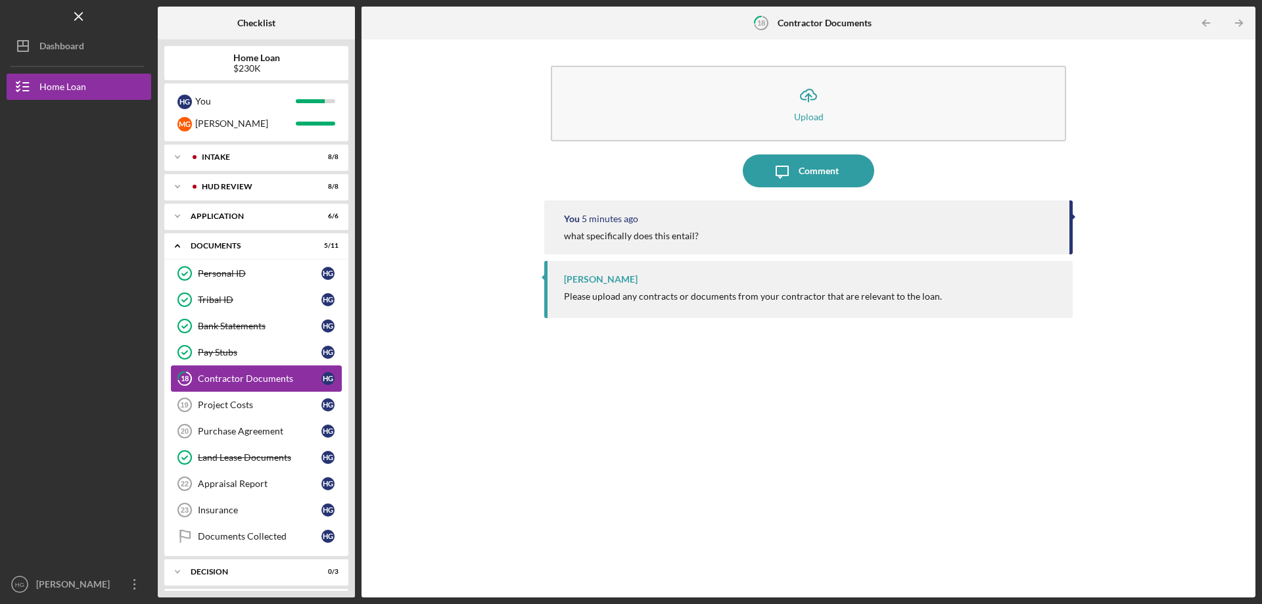
scroll to position [31, 0]
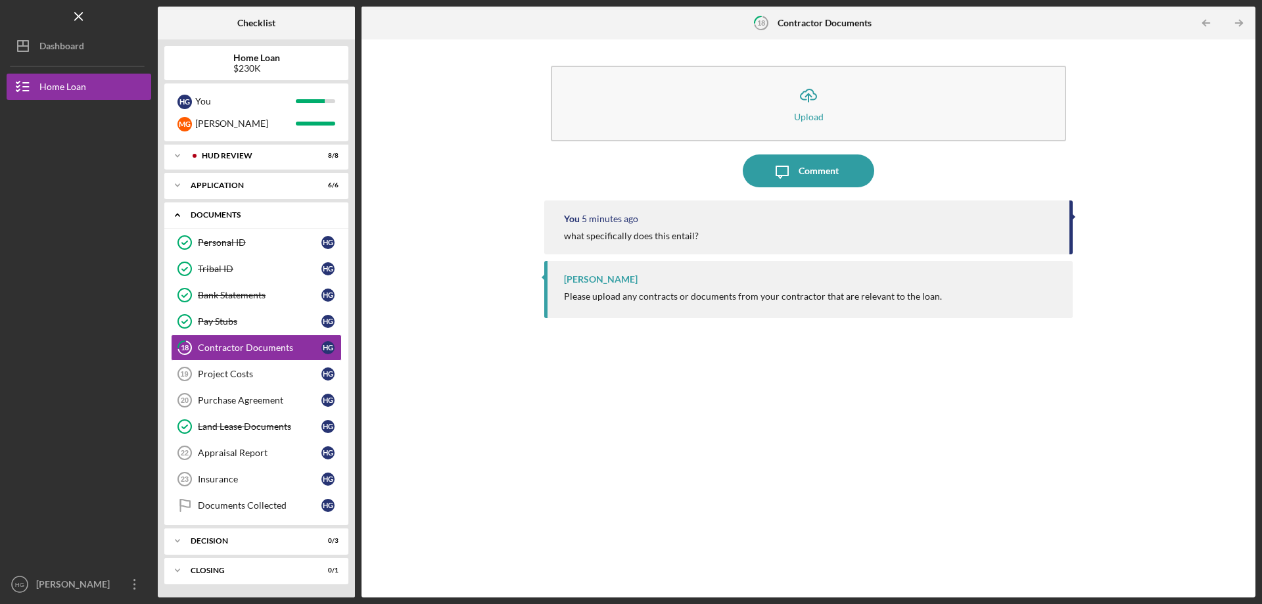
click at [177, 210] on icon "Icon/Expander" at bounding box center [177, 215] width 26 height 26
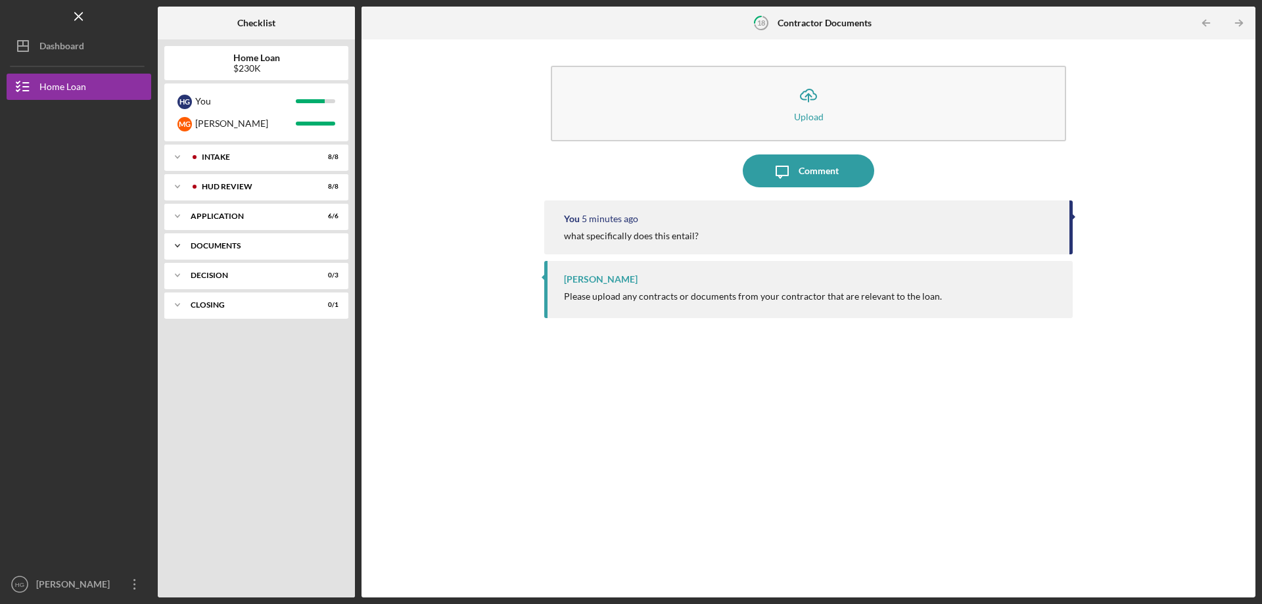
click at [179, 242] on icon "Icon/Expander" at bounding box center [177, 246] width 26 height 26
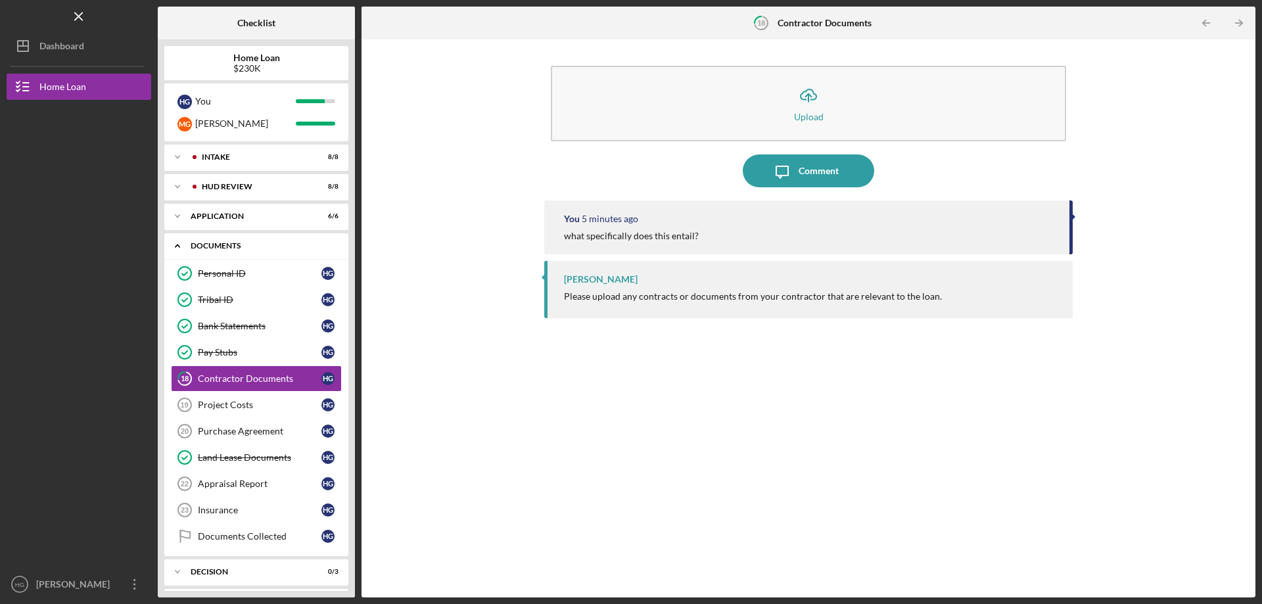
scroll to position [11, 0]
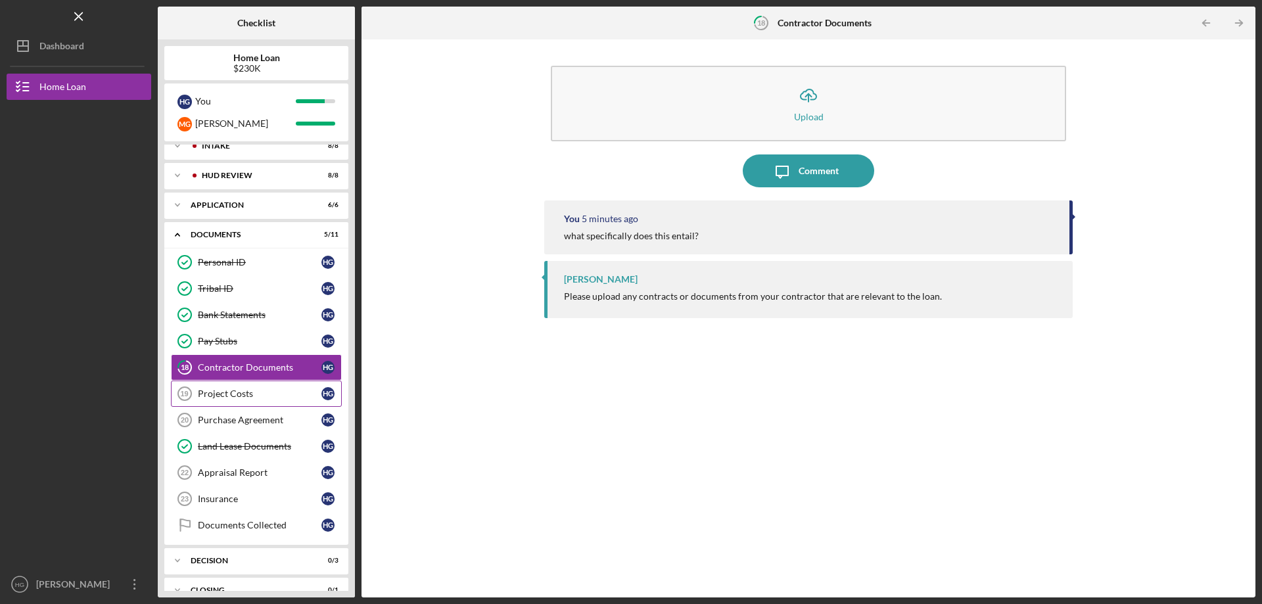
click at [228, 394] on div "Project Costs" at bounding box center [260, 393] width 124 height 11
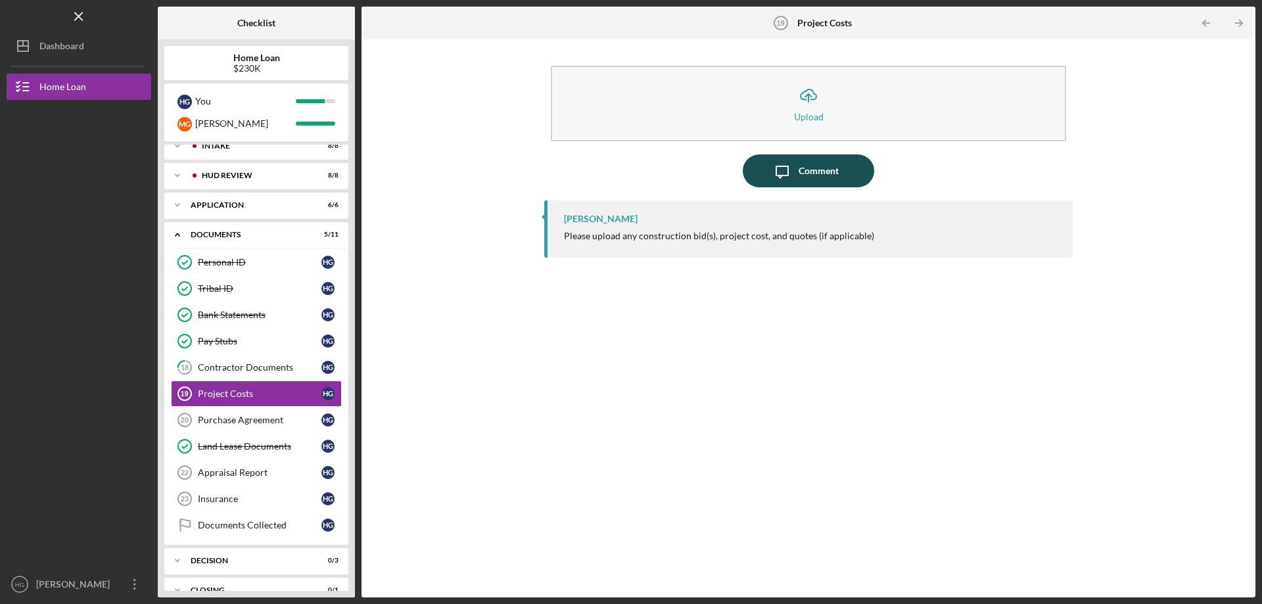
click at [819, 170] on div "Comment" at bounding box center [818, 170] width 40 height 33
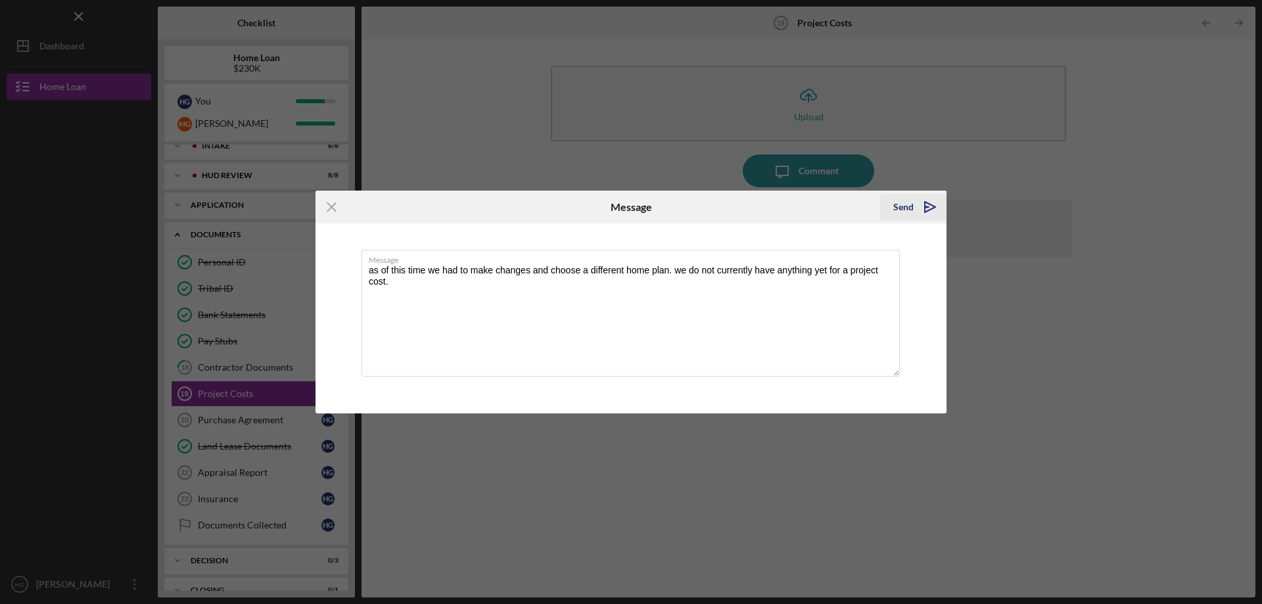
type textarea "as of this time we had to make changes and choose a different home plan. we do …"
click at [904, 208] on div "Send" at bounding box center [903, 207] width 20 height 26
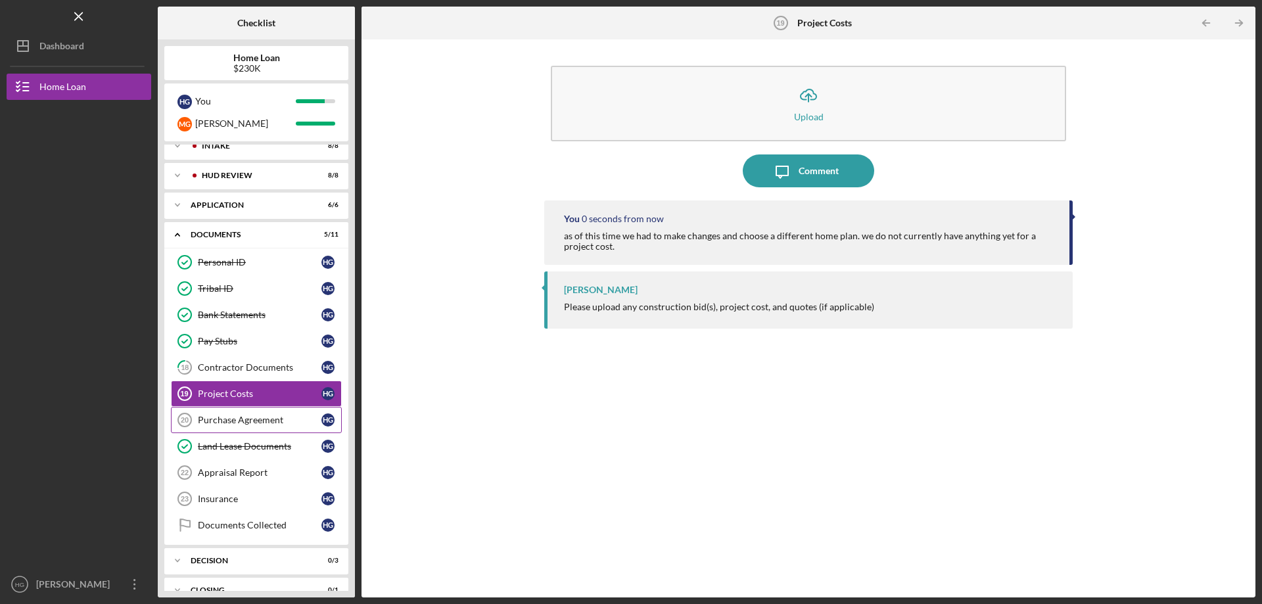
click at [264, 426] on link "Purchase Agreement 20 Purchase Agreement H G" at bounding box center [256, 420] width 171 height 26
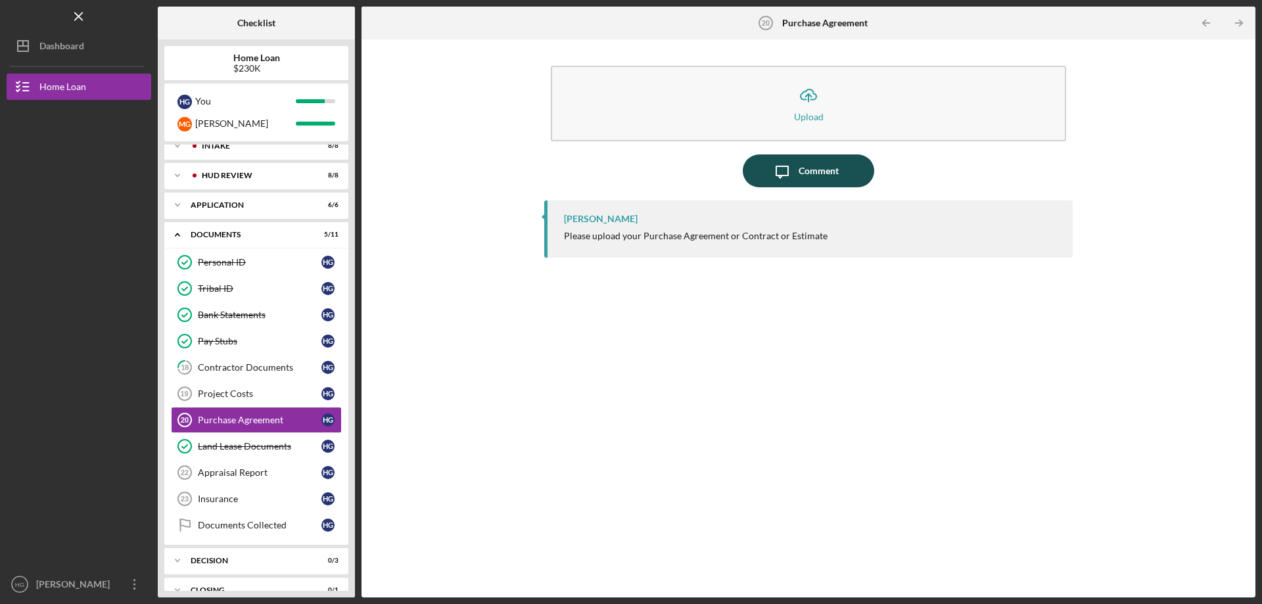
click at [810, 174] on div "Comment" at bounding box center [818, 170] width 40 height 33
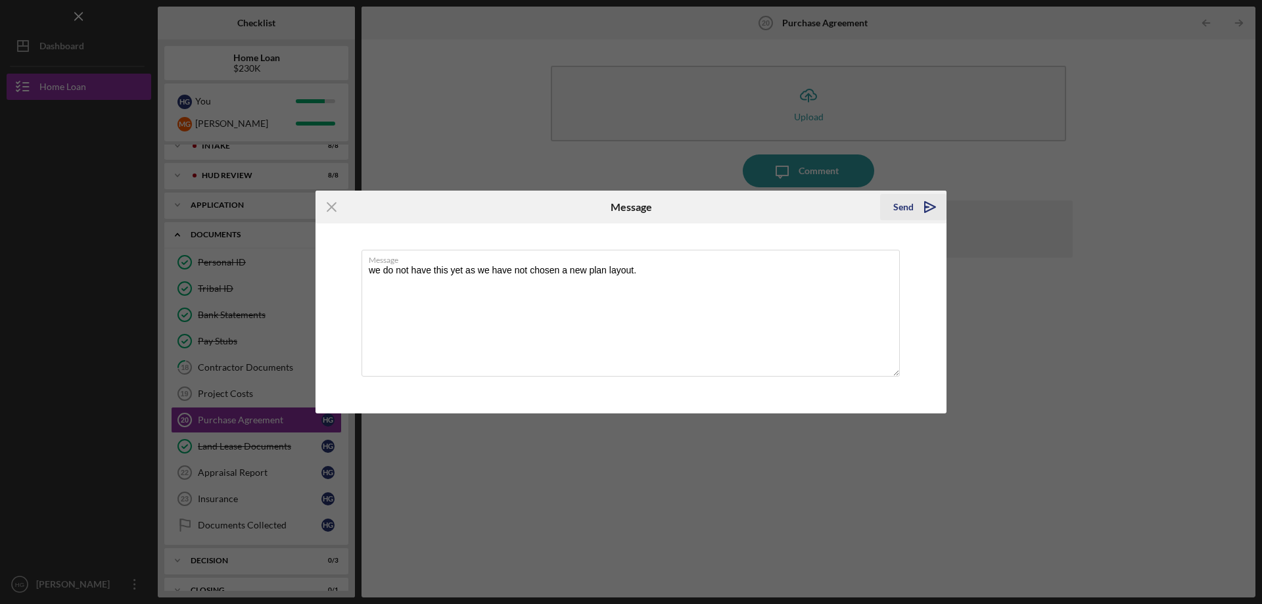
type textarea "we do not have this yet as we have not chosen a new plan layout."
click at [902, 206] on div "Send" at bounding box center [903, 207] width 20 height 26
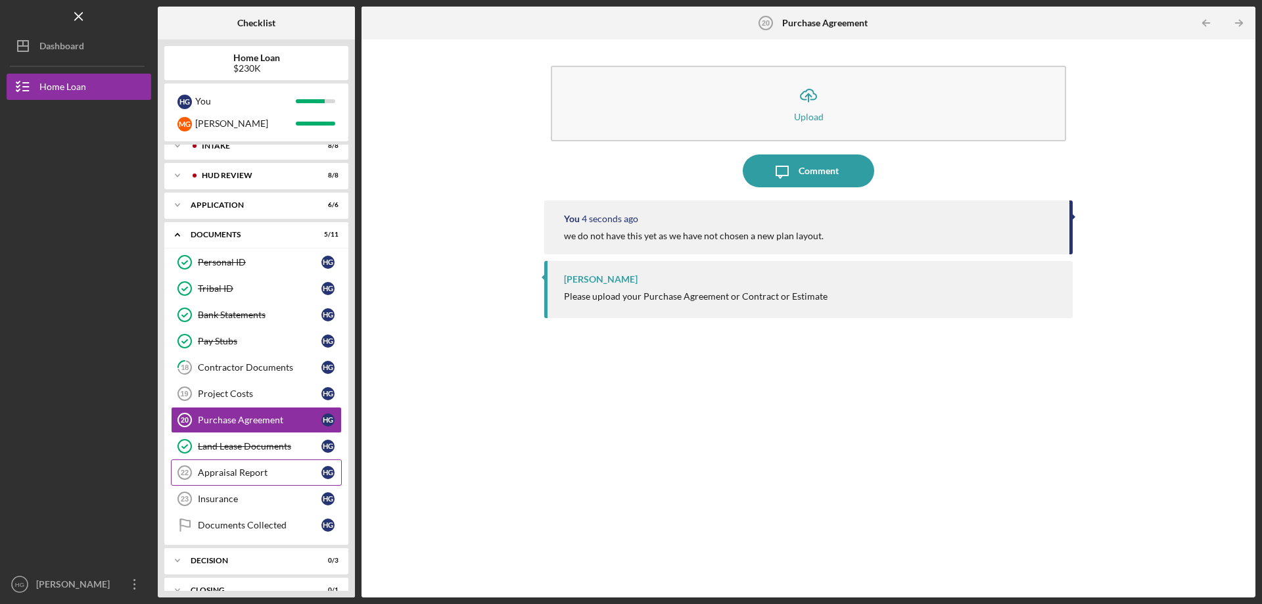
click at [234, 470] on div "Appraisal Report" at bounding box center [260, 472] width 124 height 11
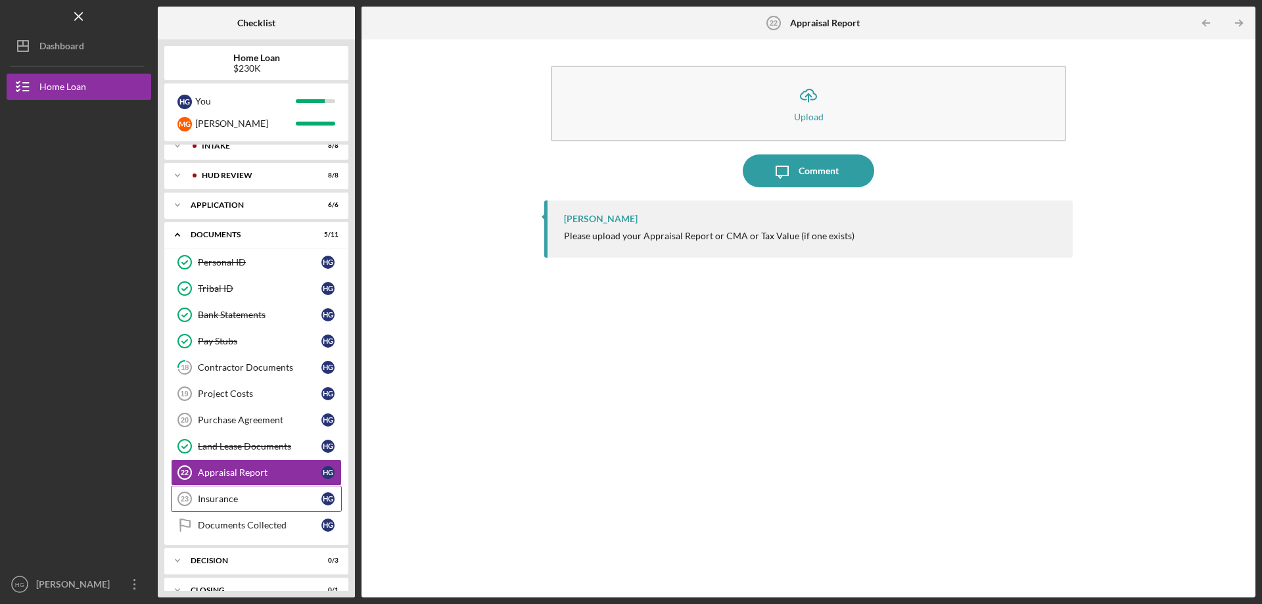
click at [235, 495] on div "Insurance" at bounding box center [260, 499] width 124 height 11
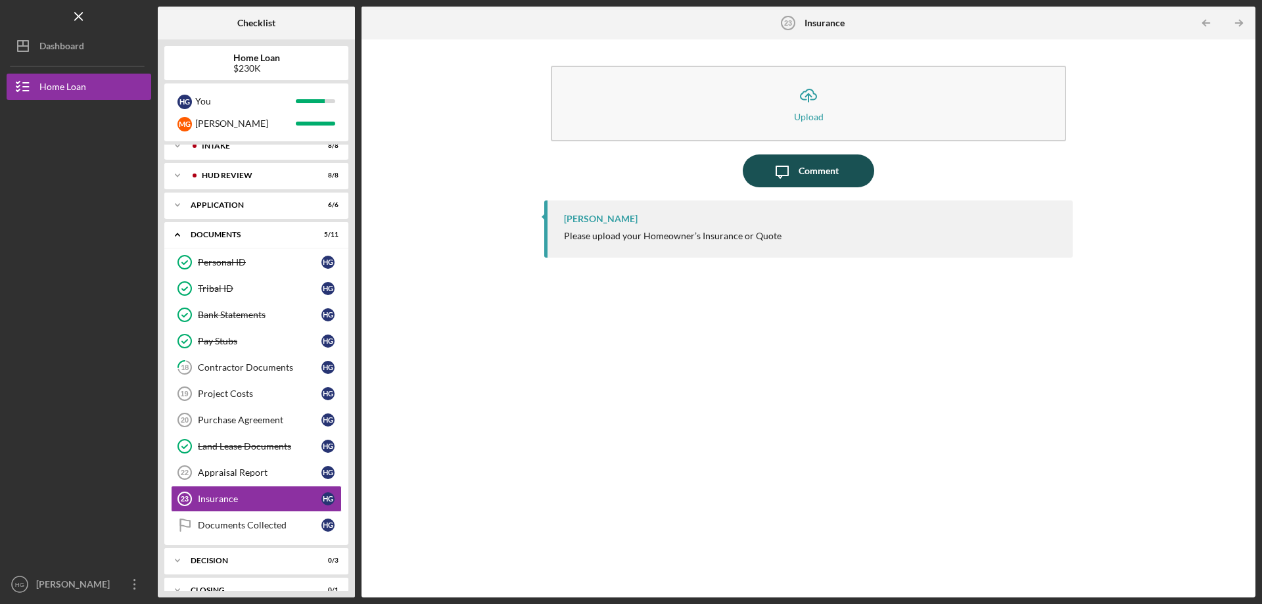
click at [802, 177] on div "Comment" at bounding box center [818, 170] width 40 height 33
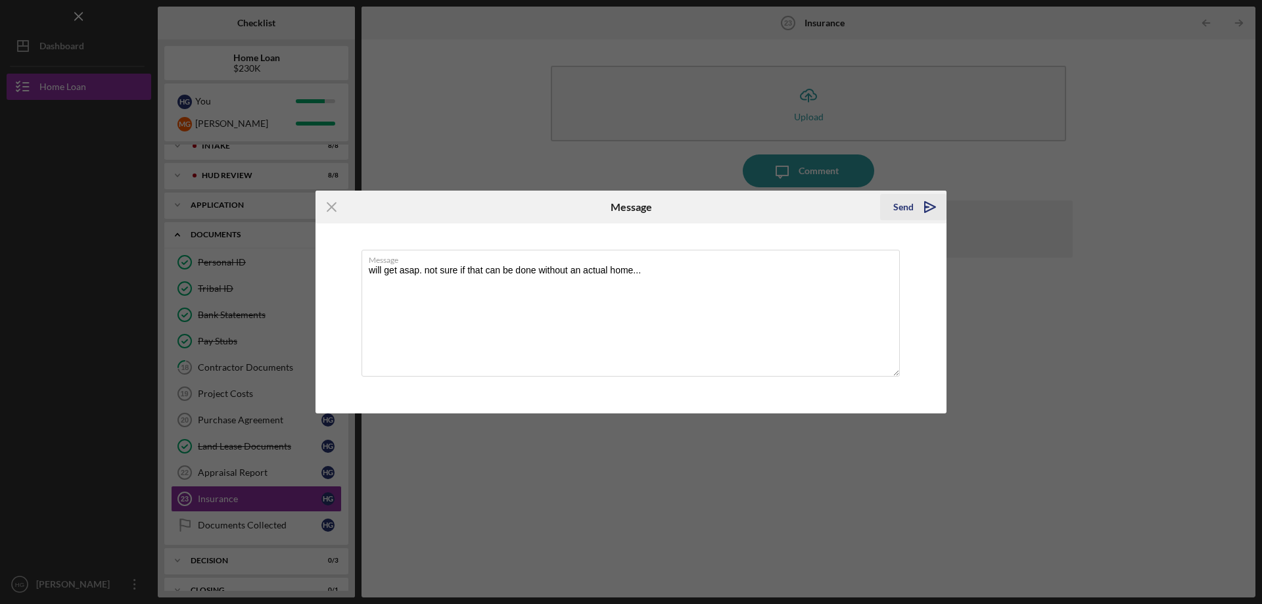
type textarea "will get asap. not sure if that can be done without an actual home..."
click at [903, 211] on div "Send" at bounding box center [903, 207] width 20 height 26
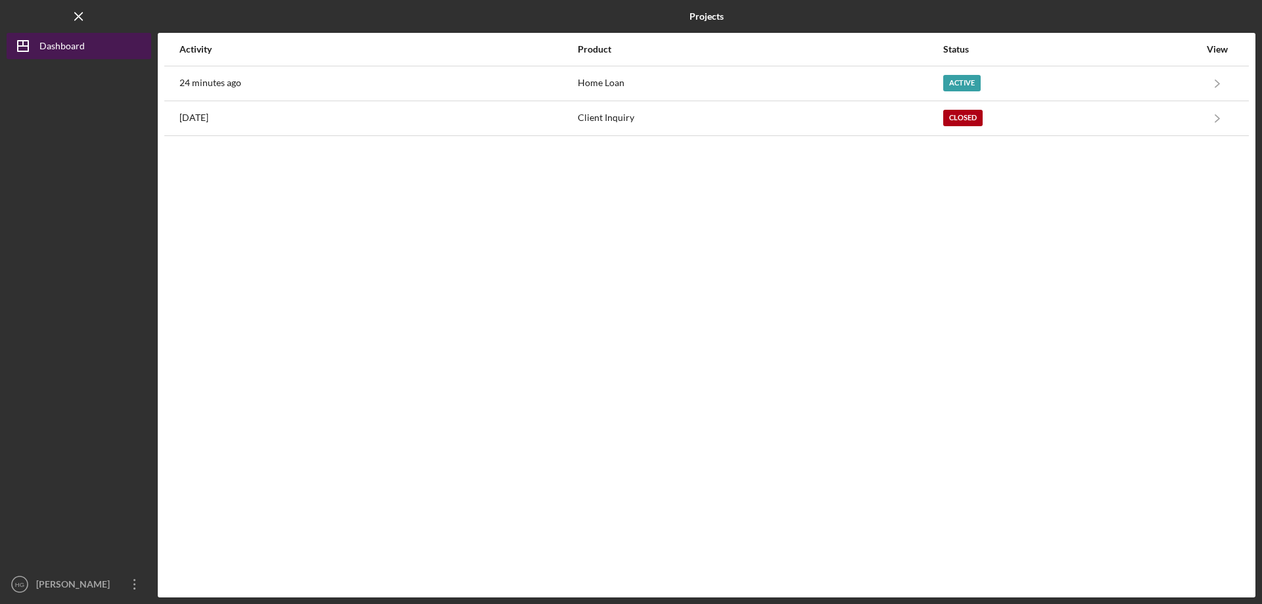
click at [83, 42] on div "Dashboard" at bounding box center [61, 48] width 45 height 30
click at [62, 51] on div "Dashboard" at bounding box center [61, 48] width 45 height 30
click at [72, 53] on div "Dashboard" at bounding box center [61, 48] width 45 height 30
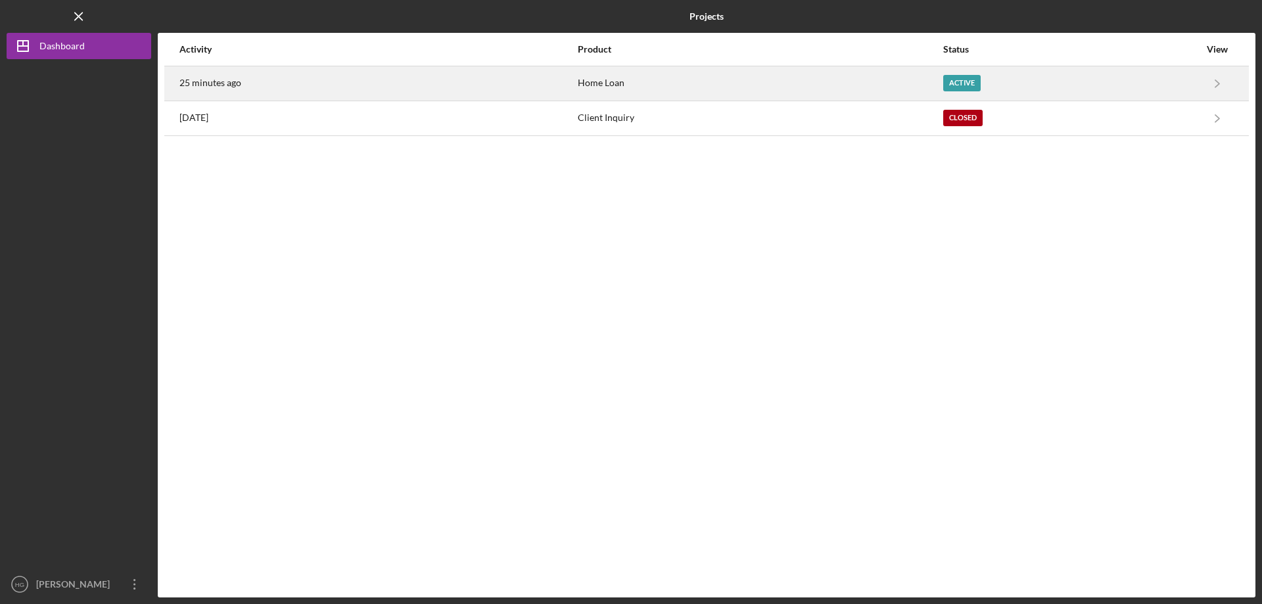
click at [285, 83] on div "25 minutes ago" at bounding box center [377, 83] width 397 height 33
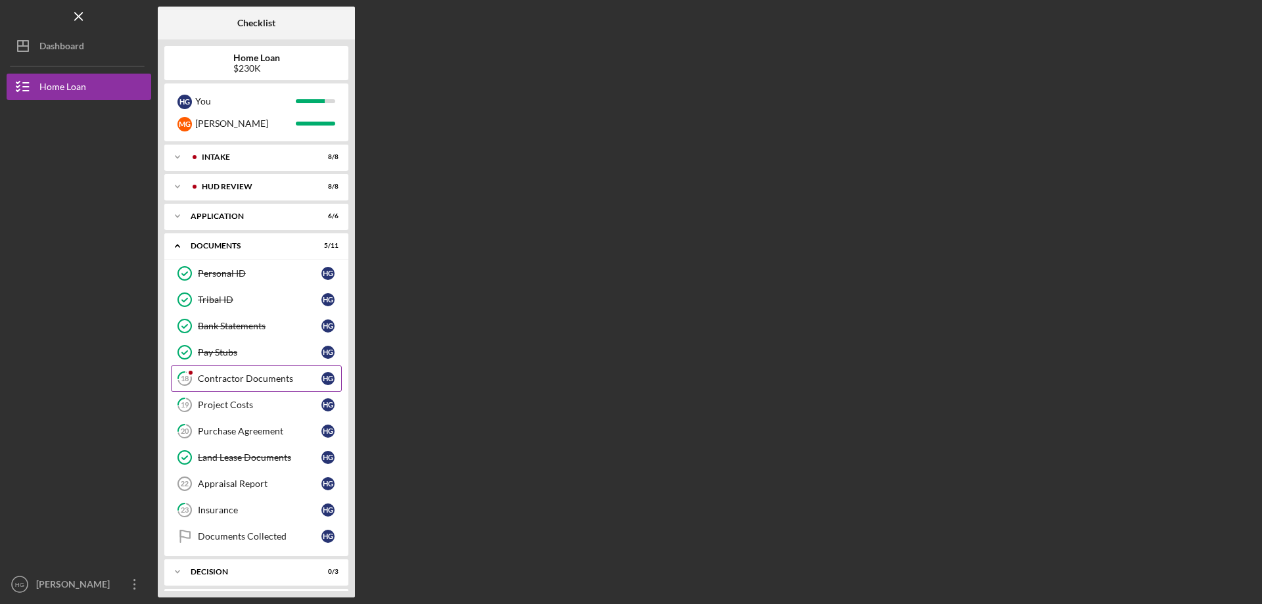
click at [265, 374] on div "Contractor Documents" at bounding box center [260, 378] width 124 height 11
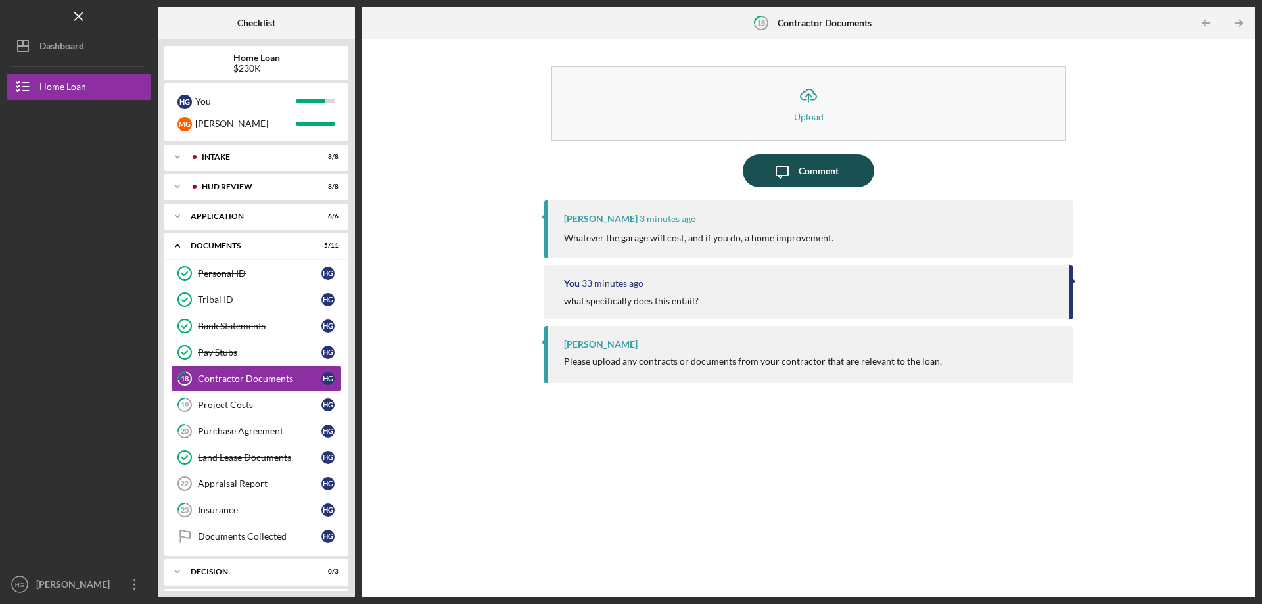
click at [778, 168] on icon "Icon/Message" at bounding box center [782, 170] width 33 height 33
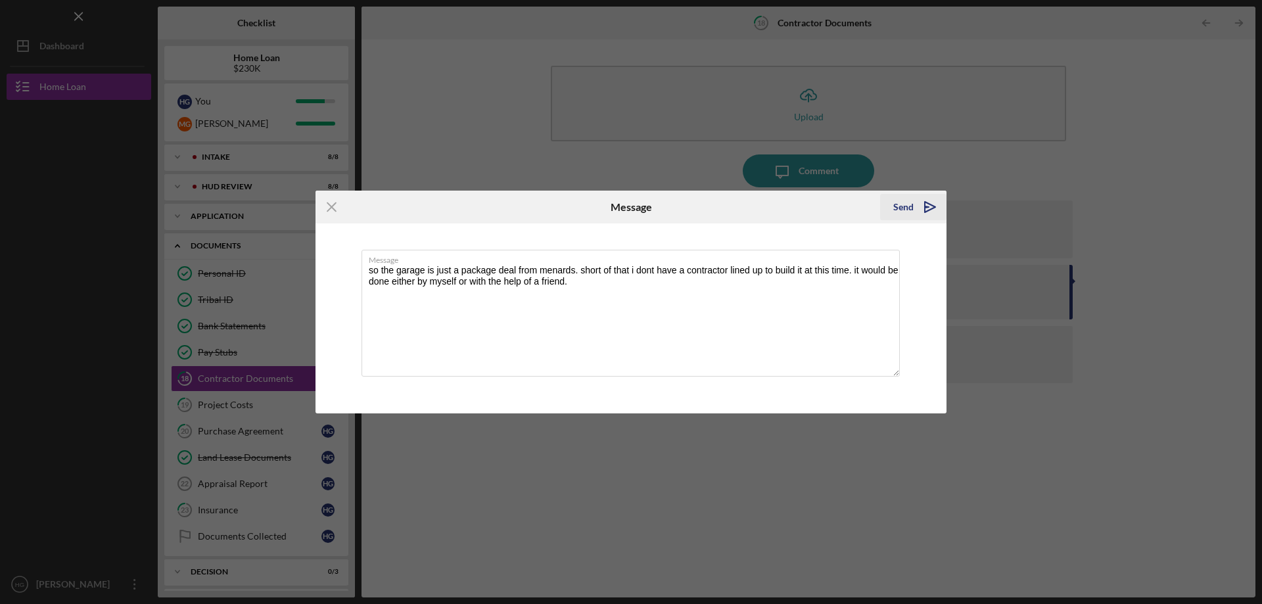
type textarea "so the garage is just a package deal from menards. short of that i dont have a …"
click at [897, 208] on div "Send" at bounding box center [903, 207] width 20 height 26
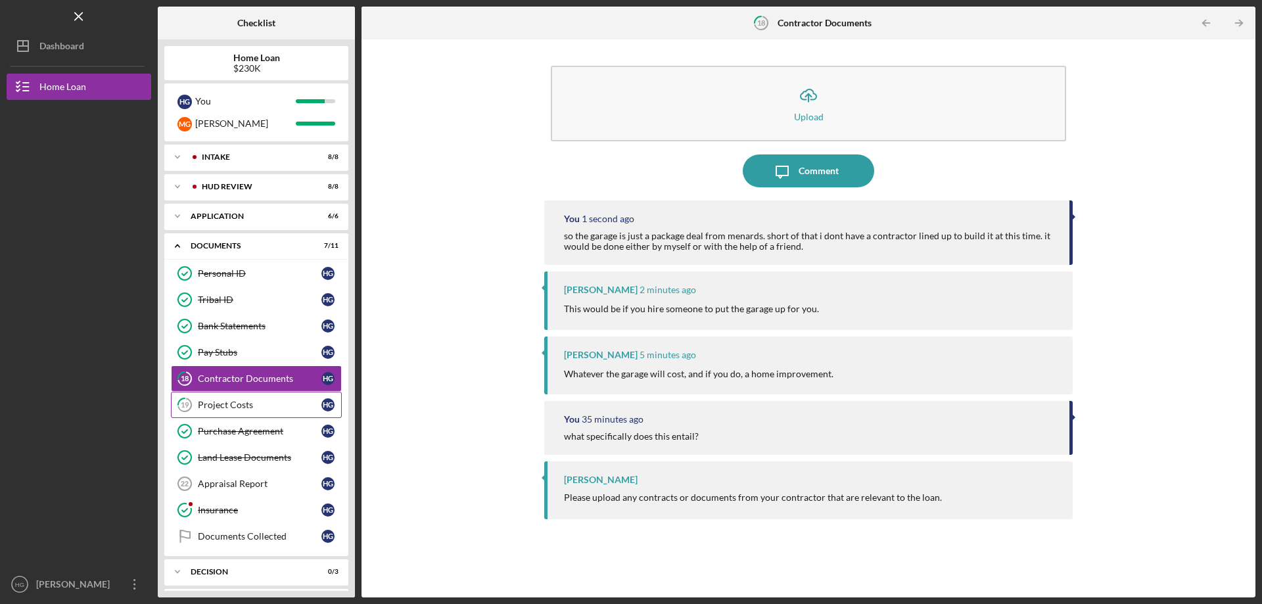
click at [264, 400] on div "Project Costs" at bounding box center [260, 405] width 124 height 11
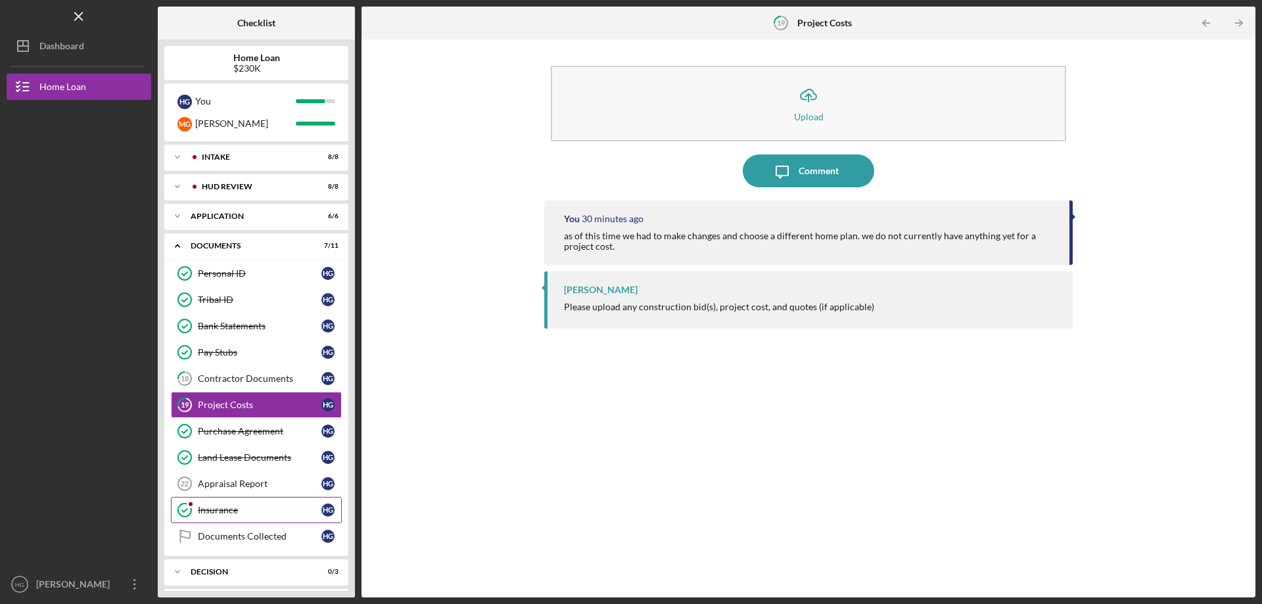
click at [237, 505] on div "Insurance" at bounding box center [260, 510] width 124 height 11
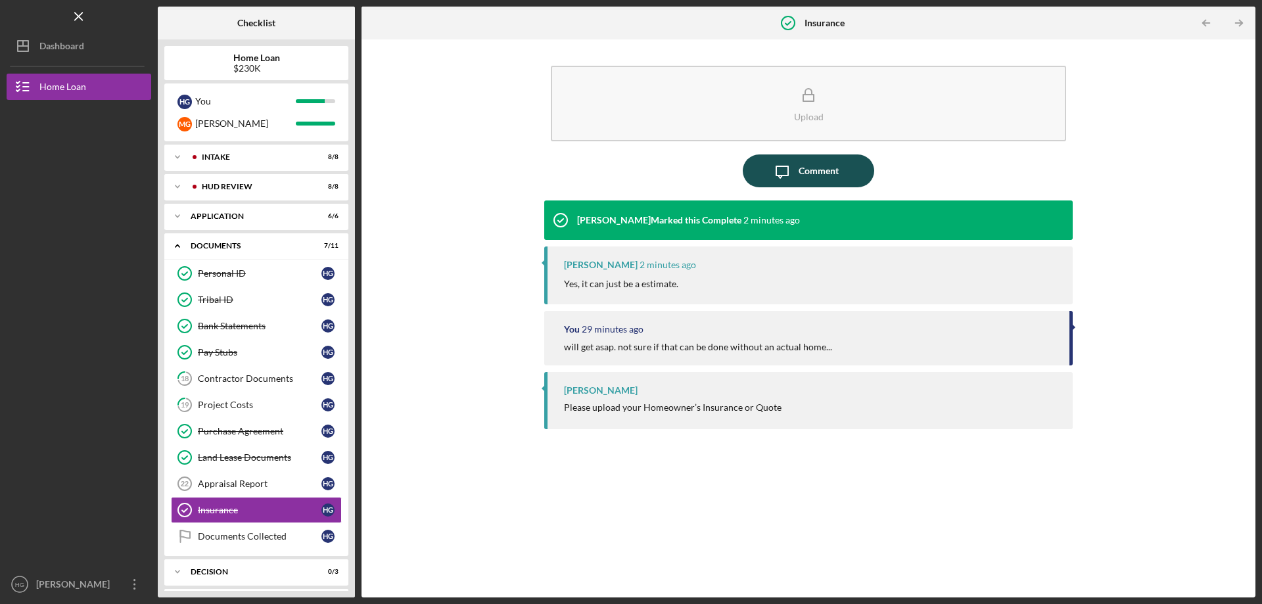
click at [819, 175] on div "Comment" at bounding box center [818, 170] width 40 height 33
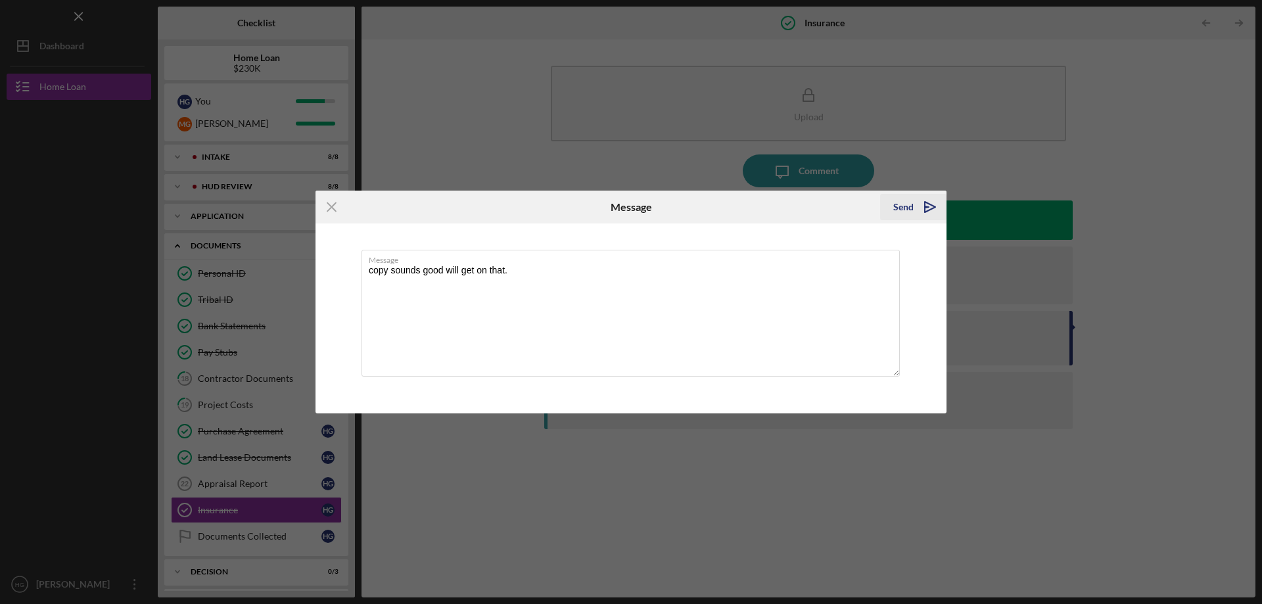
type textarea "copy sounds good will get on that."
click at [891, 210] on button "Send Icon/icon-invite-send" at bounding box center [913, 207] width 66 height 26
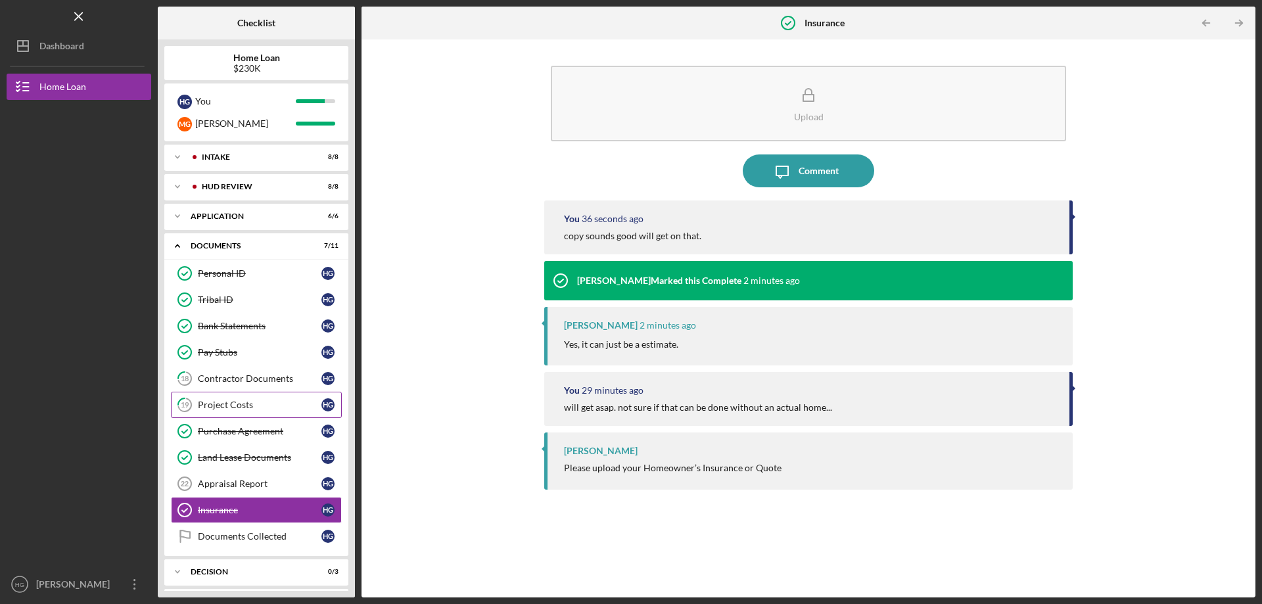
click at [253, 398] on link "19 Project Costs H G" at bounding box center [256, 405] width 171 height 26
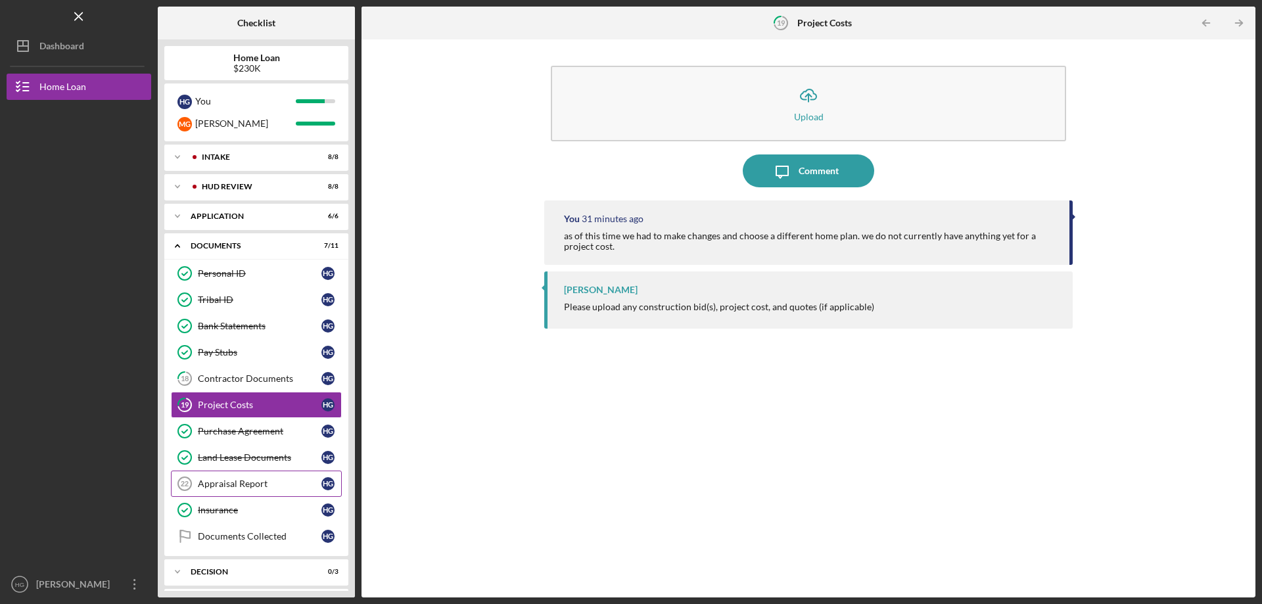
click at [253, 478] on link "Appraisal Report 22 Appraisal Report H G" at bounding box center [256, 484] width 171 height 26
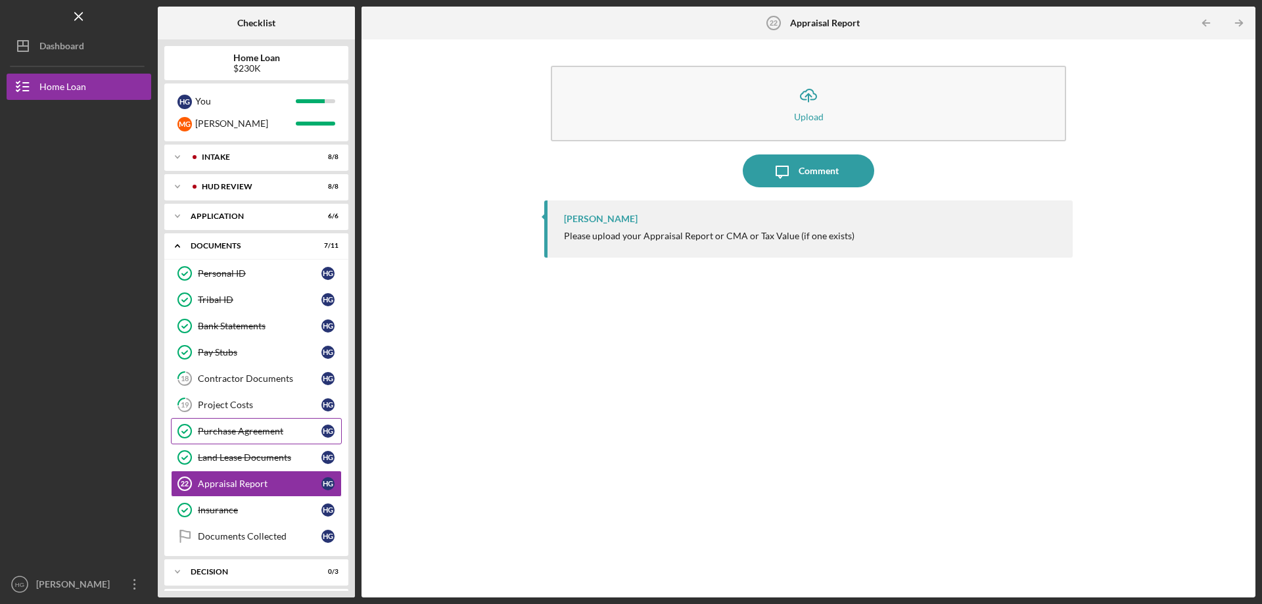
click at [248, 435] on div "Purchase Agreement" at bounding box center [260, 431] width 124 height 11
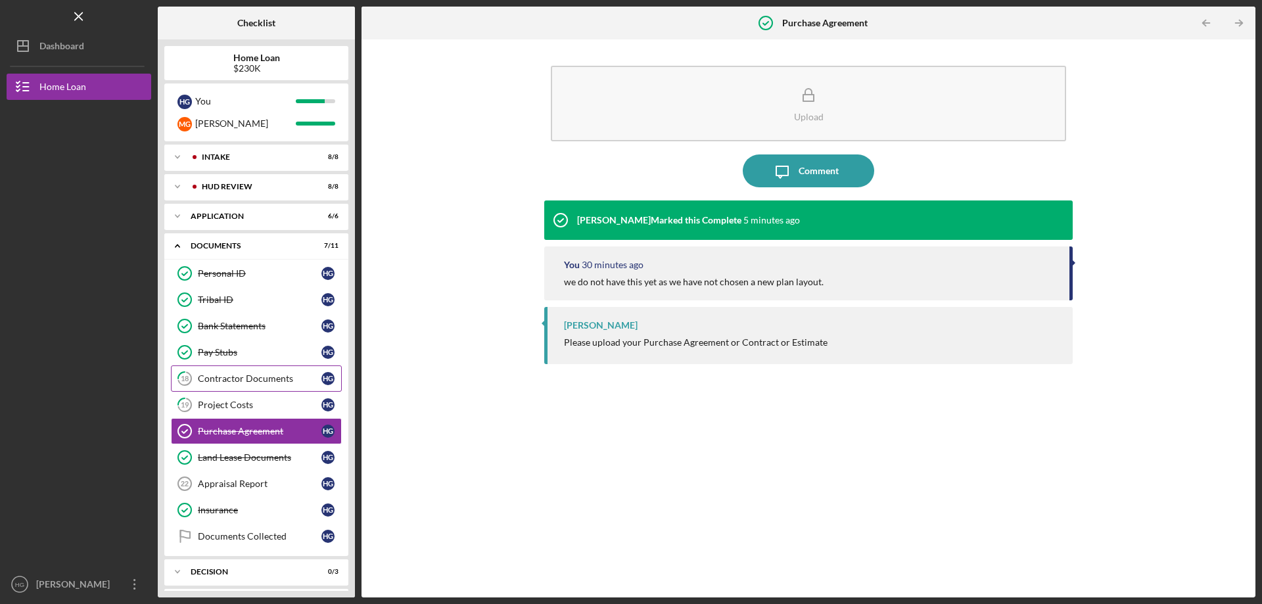
click at [248, 385] on link "18 Contractor Documents H G" at bounding box center [256, 378] width 171 height 26
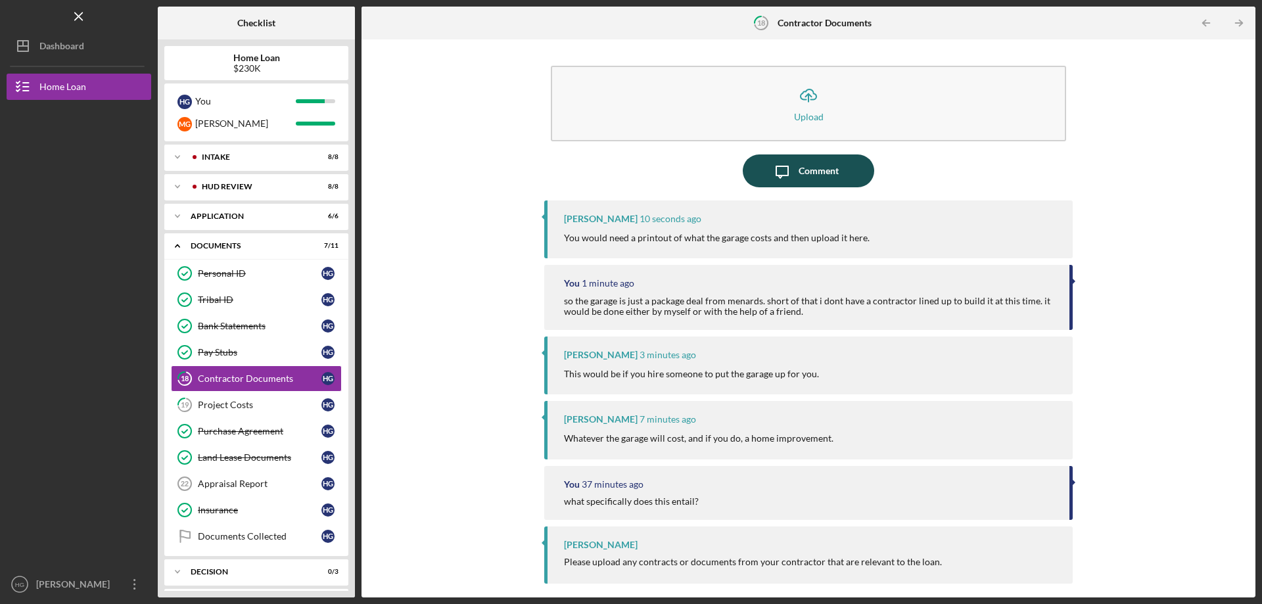
click at [833, 174] on div "Comment" at bounding box center [818, 170] width 40 height 33
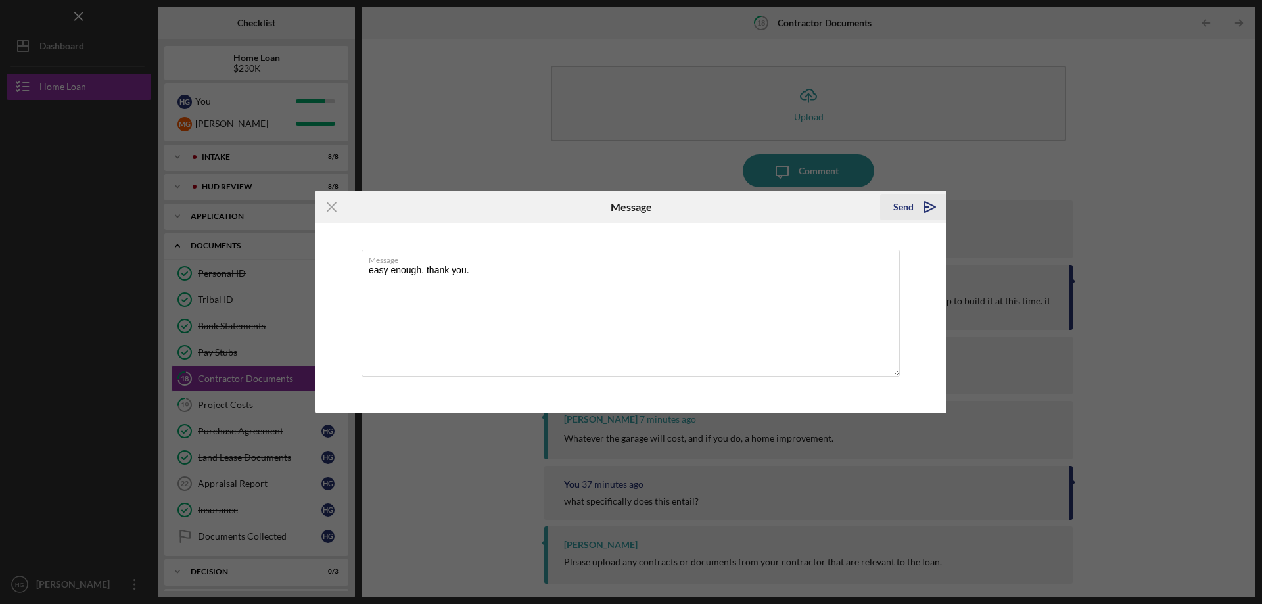
type textarea "easy enough. thank you."
click at [900, 206] on div "Send" at bounding box center [903, 207] width 20 height 26
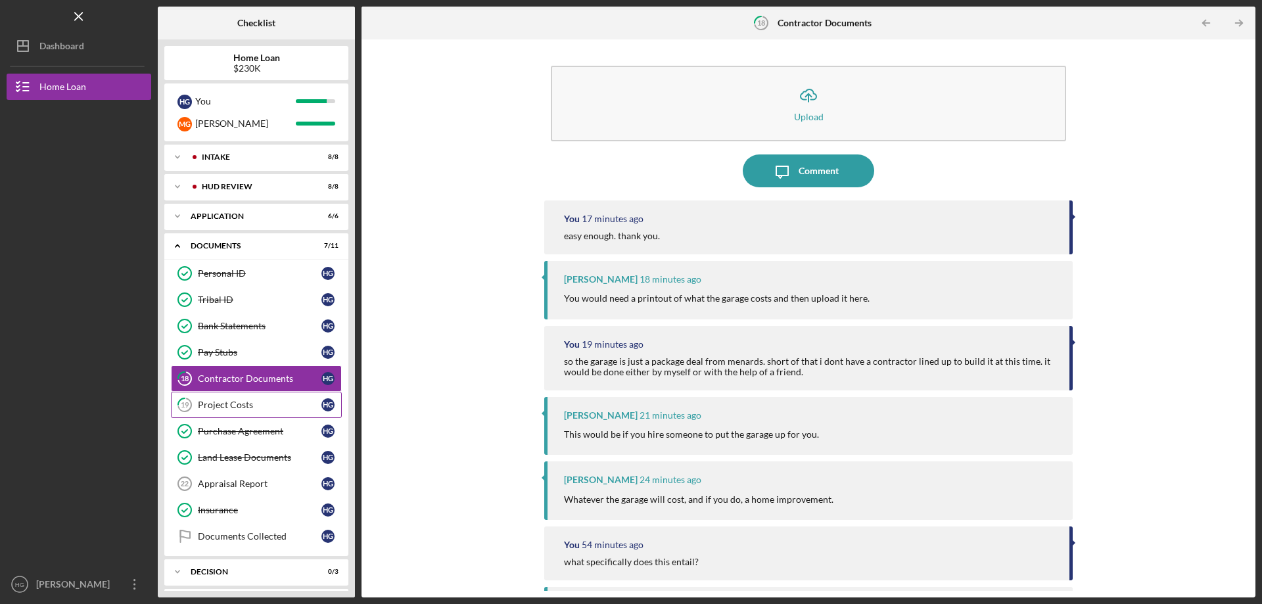
click at [225, 403] on div "Project Costs" at bounding box center [260, 405] width 124 height 11
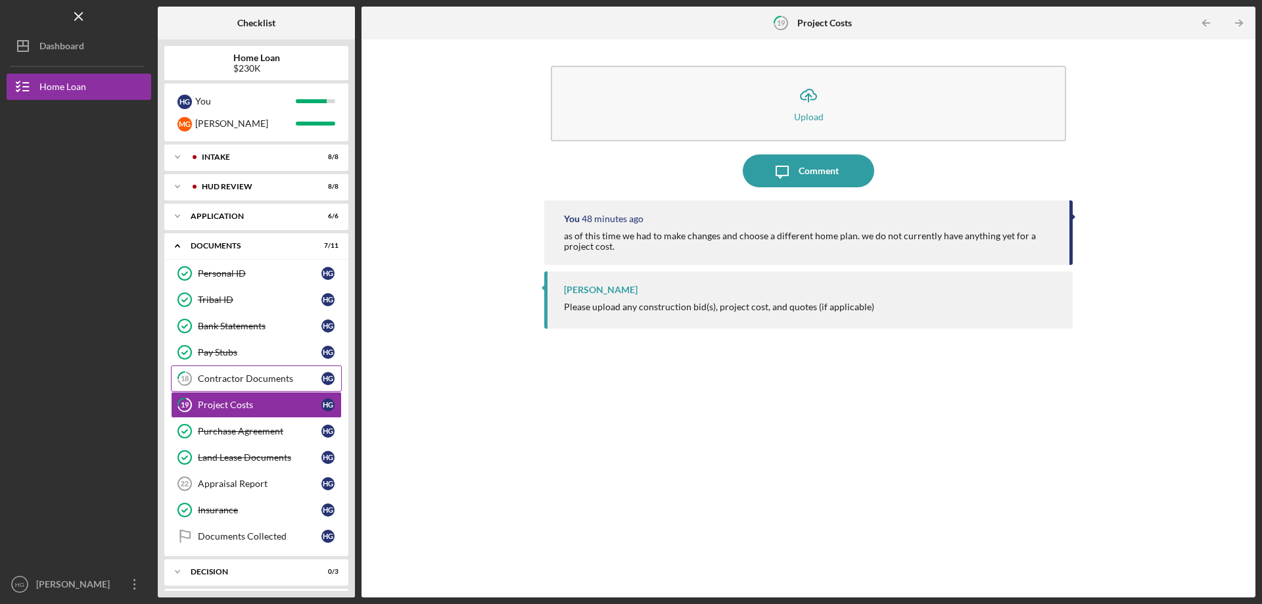
click at [227, 383] on div "Contractor Documents" at bounding box center [260, 378] width 124 height 11
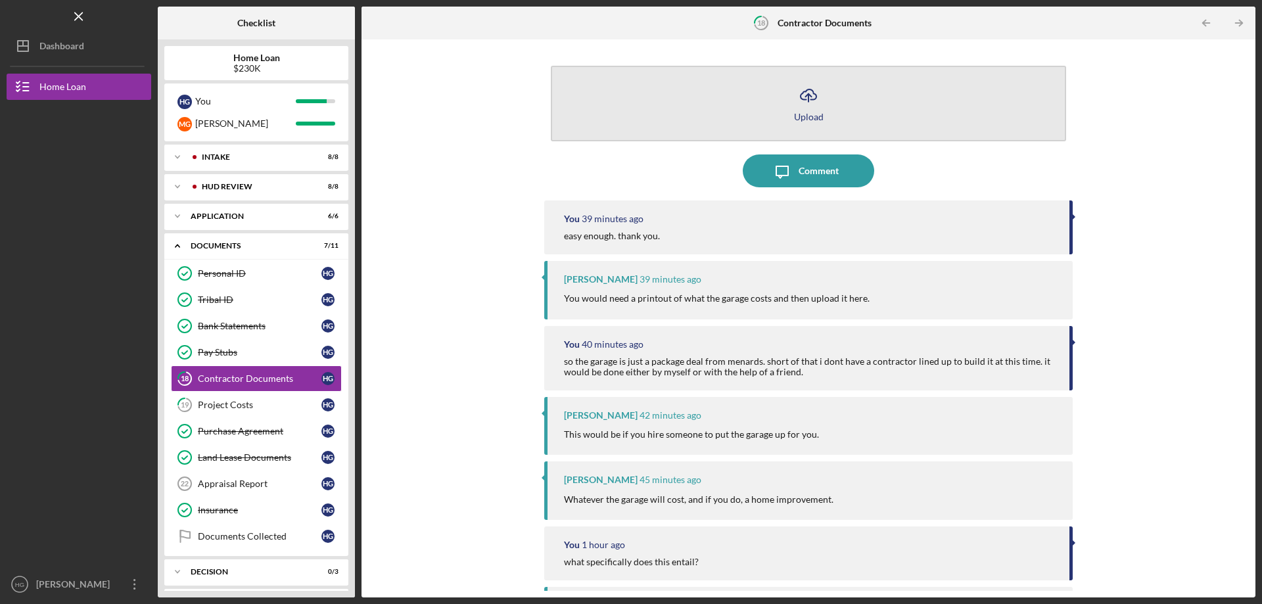
click at [816, 106] on icon "Icon/Upload" at bounding box center [808, 95] width 33 height 33
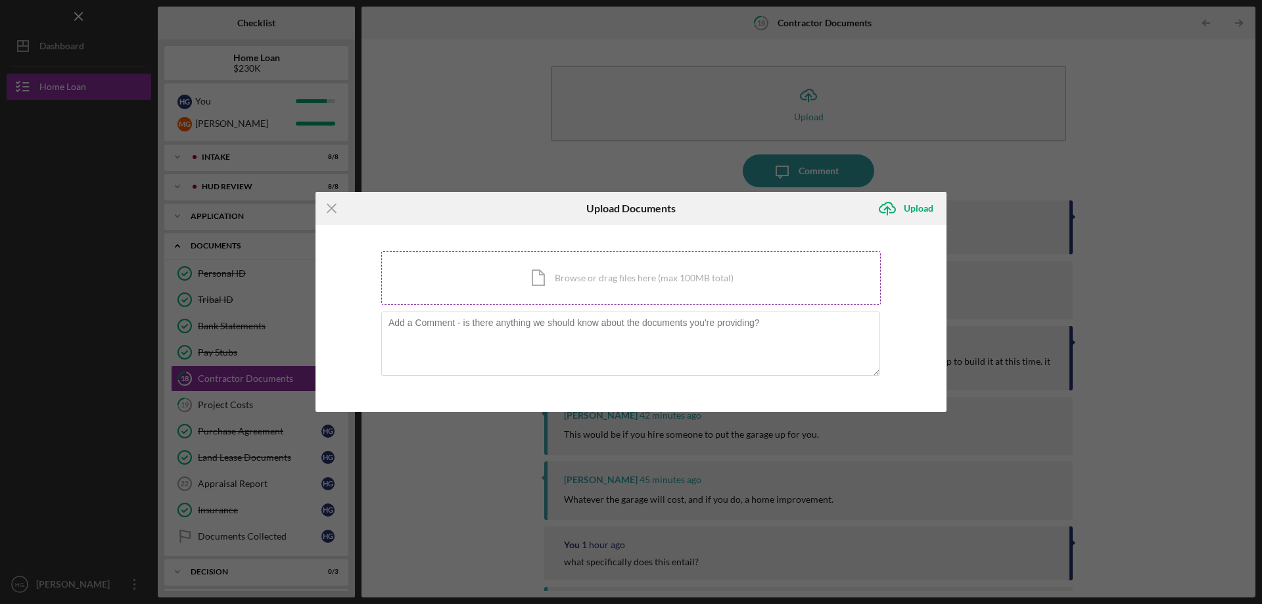
click at [643, 283] on div "Icon/Document Browse or drag files here (max 100MB total) Tap to choose files o…" at bounding box center [630, 278] width 499 height 54
click at [331, 208] on line at bounding box center [331, 208] width 9 height 9
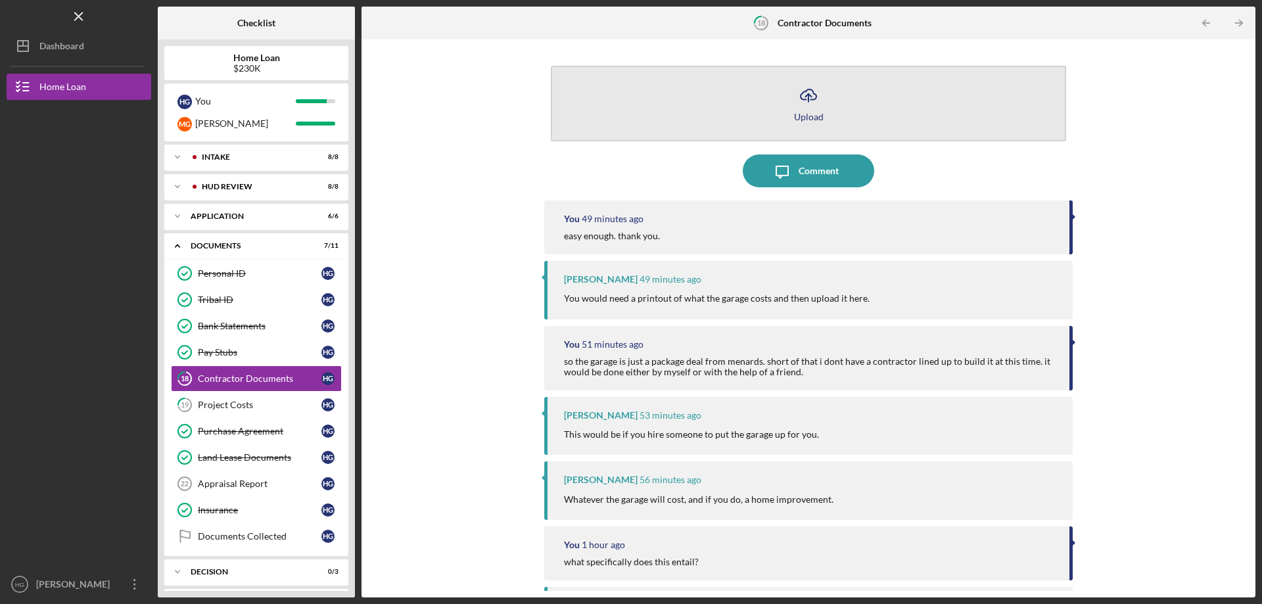
click at [720, 95] on button "Icon/Upload Upload" at bounding box center [808, 104] width 515 height 76
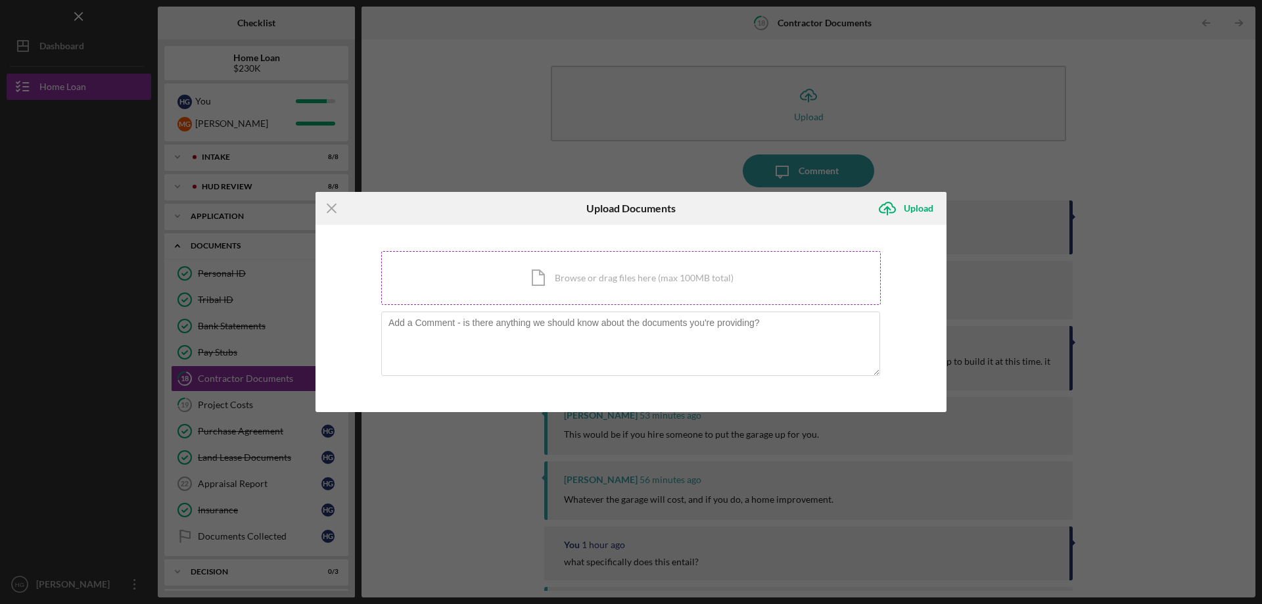
click at [641, 289] on div "Icon/Document Browse or drag files here (max 100MB total) Tap to choose files o…" at bounding box center [630, 278] width 499 height 54
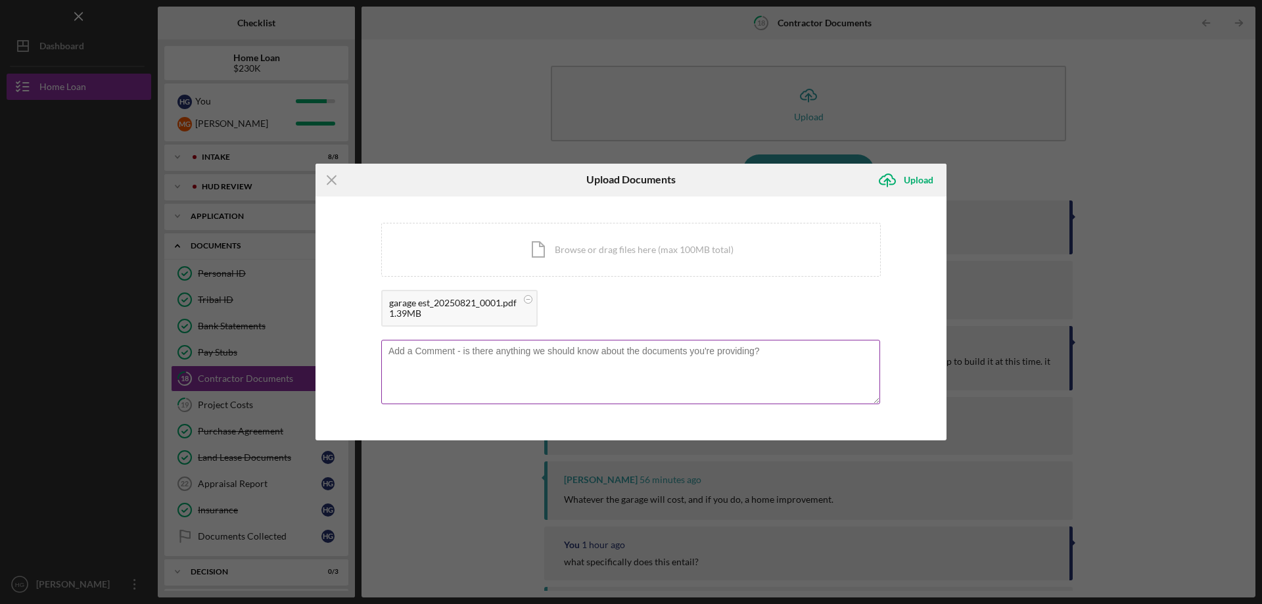
drag, startPoint x: 554, startPoint y: 371, endPoint x: 555, endPoint y: 363, distance: 7.9
click at [554, 368] on textarea at bounding box center [630, 372] width 499 height 64
type textarea "t"
click at [916, 177] on div "Upload" at bounding box center [919, 180] width 30 height 26
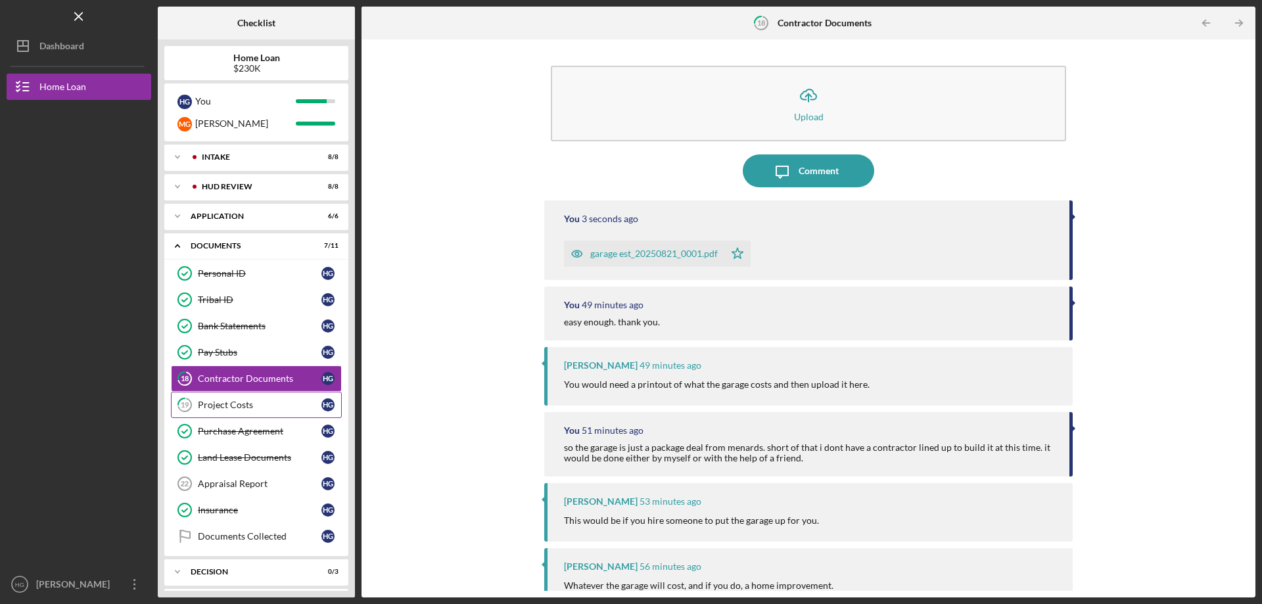
click at [231, 404] on div "Project Costs" at bounding box center [260, 405] width 124 height 11
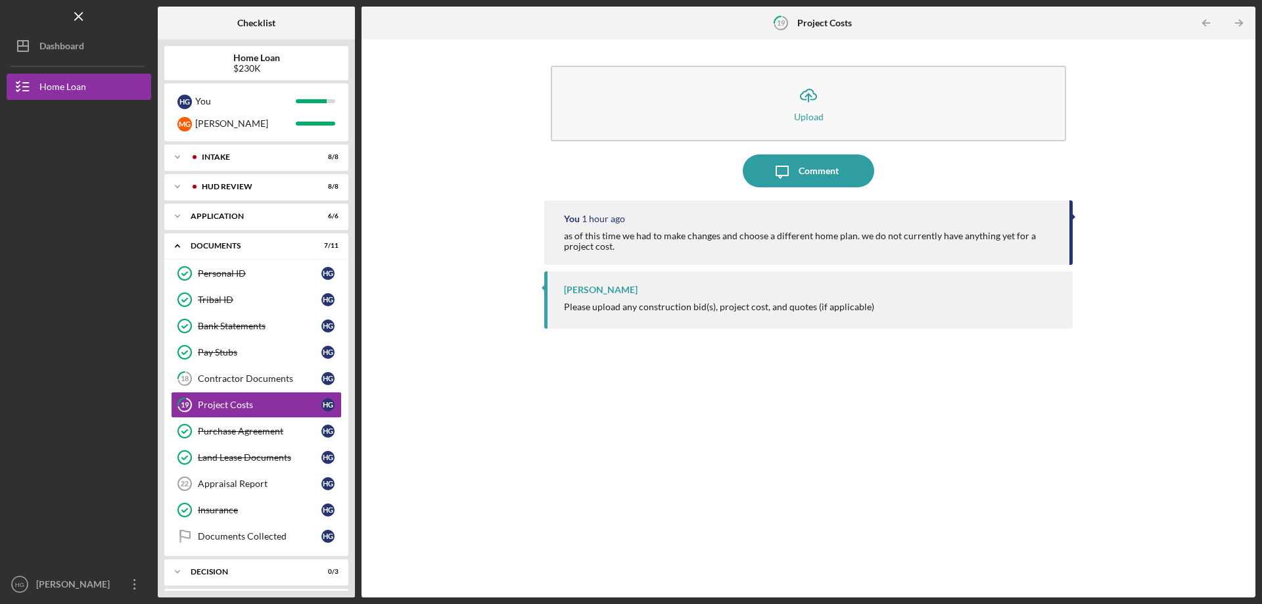
click at [77, 367] on div at bounding box center [79, 454] width 145 height 236
click at [795, 391] on div "You 1 hour ago as of this time we had to make changes and choose a different ho…" at bounding box center [808, 388] width 528 height 377
